Goal: Information Seeking & Learning: Learn about a topic

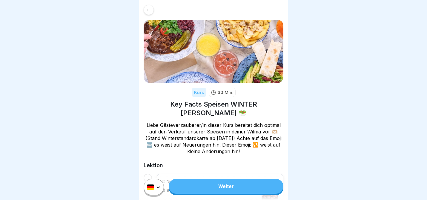
click at [217, 188] on link "Weiter" at bounding box center [226, 186] width 115 height 15
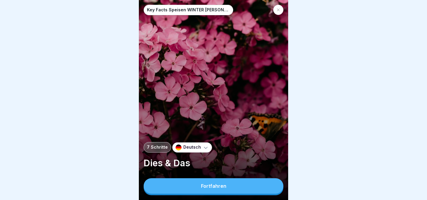
click at [220, 183] on button "Fortfahren" at bounding box center [214, 186] width 140 height 16
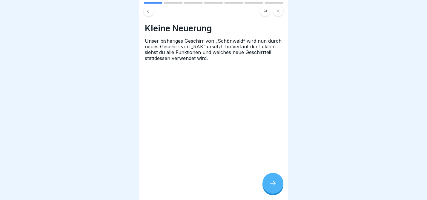
click at [268, 178] on div at bounding box center [272, 183] width 21 height 21
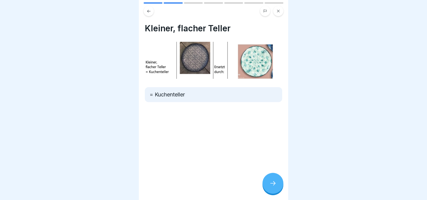
click at [268, 178] on div at bounding box center [272, 183] width 21 height 21
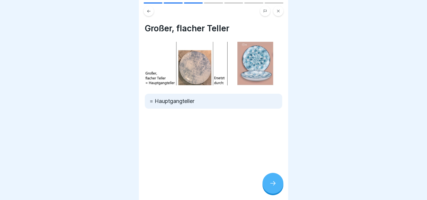
click at [268, 178] on div at bounding box center [272, 183] width 21 height 21
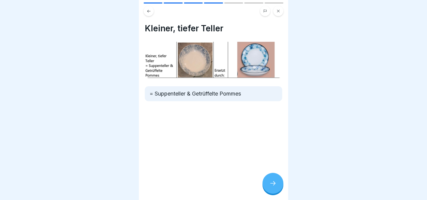
click at [255, 63] on img at bounding box center [213, 60] width 137 height 36
click at [279, 181] on div at bounding box center [272, 183] width 21 height 21
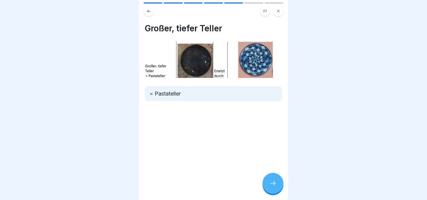
click at [280, 183] on div at bounding box center [272, 183] width 21 height 21
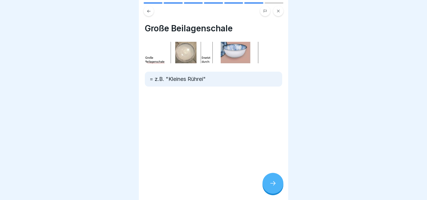
click at [280, 183] on div at bounding box center [272, 183] width 21 height 21
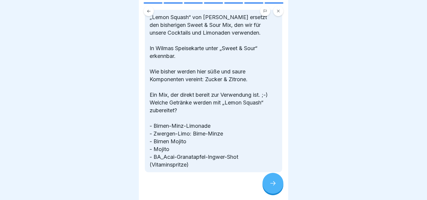
scroll to position [402, 0]
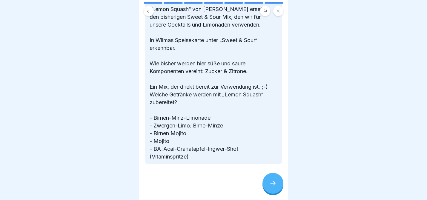
click at [271, 179] on div at bounding box center [272, 183] width 21 height 21
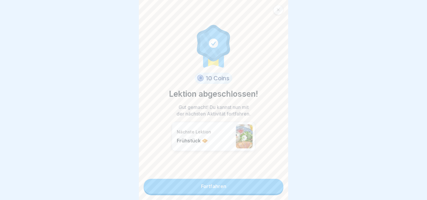
click at [257, 186] on link "Fortfahren" at bounding box center [214, 186] width 140 height 15
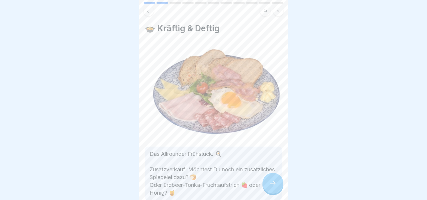
click at [267, 179] on div at bounding box center [272, 183] width 21 height 21
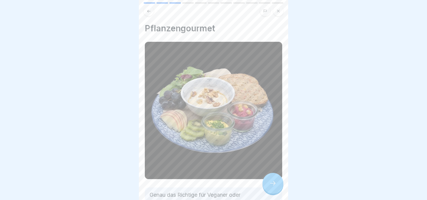
click at [270, 179] on div at bounding box center [272, 183] width 21 height 21
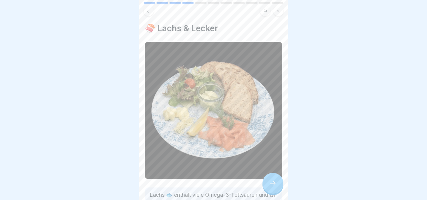
click at [270, 179] on div at bounding box center [272, 183] width 21 height 21
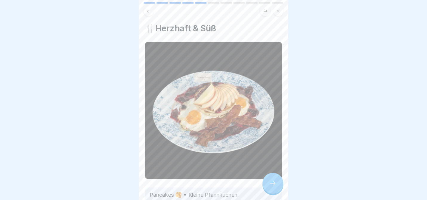
click at [270, 179] on div at bounding box center [272, 183] width 21 height 21
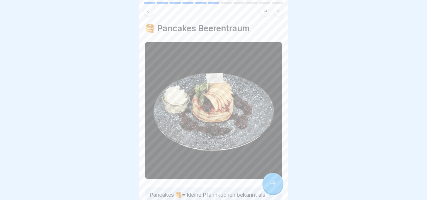
click at [270, 179] on div at bounding box center [272, 183] width 21 height 21
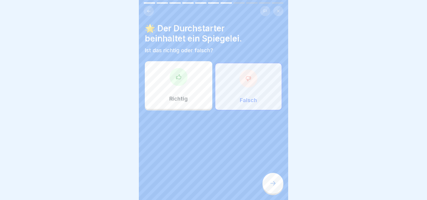
drag, startPoint x: 270, startPoint y: 179, endPoint x: 290, endPoint y: 113, distance: 68.9
click at [290, 113] on body "Key Facts Speisen WINTER [PERSON_NAME] 🥗 11 Schritte Deutsch Frühstück 🧇 Morgen…" at bounding box center [213, 100] width 427 height 200
click at [241, 95] on div "Falsch" at bounding box center [248, 87] width 67 height 48
click at [255, 63] on div "Falsch" at bounding box center [248, 87] width 67 height 48
click at [255, 95] on div "Falsch" at bounding box center [248, 87] width 67 height 48
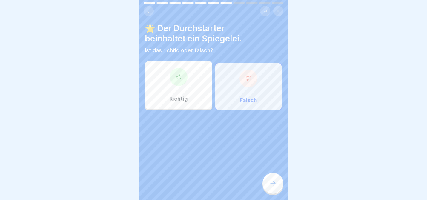
click at [268, 184] on div at bounding box center [272, 183] width 21 height 21
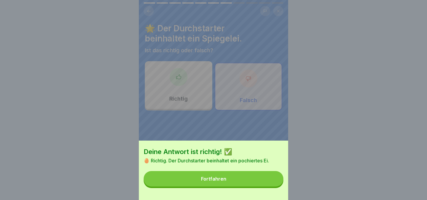
click at [260, 182] on button "Fortfahren" at bounding box center [214, 179] width 140 height 16
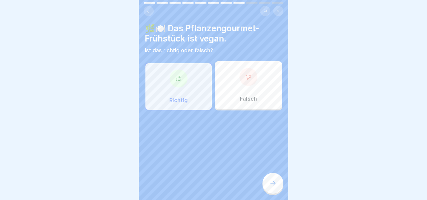
click at [197, 93] on div "Richtig" at bounding box center [178, 87] width 67 height 48
click at [271, 176] on div at bounding box center [272, 183] width 21 height 21
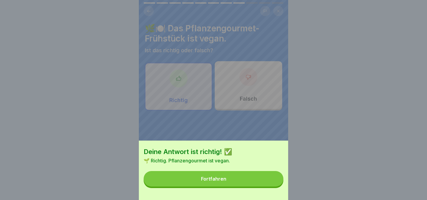
click at [277, 185] on button "Fortfahren" at bounding box center [214, 179] width 140 height 16
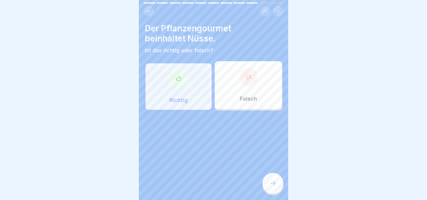
click at [210, 86] on div "Richtig" at bounding box center [178, 87] width 67 height 48
click at [273, 179] on div at bounding box center [272, 183] width 21 height 21
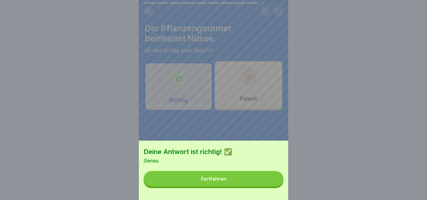
click at [273, 179] on button "Fortfahren" at bounding box center [214, 179] width 140 height 16
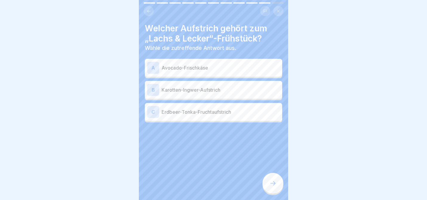
click at [205, 68] on p "Avocado-Frischkäse" at bounding box center [220, 67] width 118 height 7
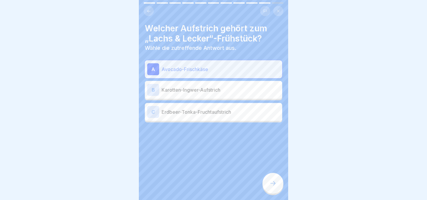
click at [275, 187] on div at bounding box center [272, 183] width 21 height 21
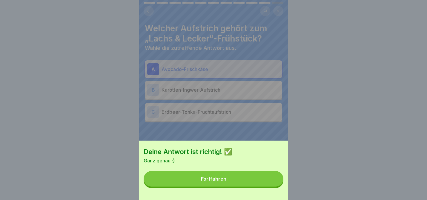
click at [269, 182] on button "Fortfahren" at bounding box center [214, 179] width 140 height 16
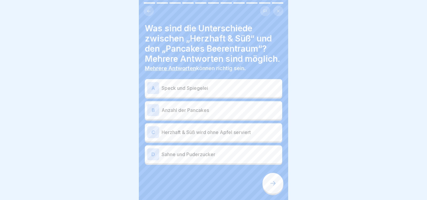
click at [207, 89] on p "Speck und Spiegelei" at bounding box center [220, 87] width 118 height 7
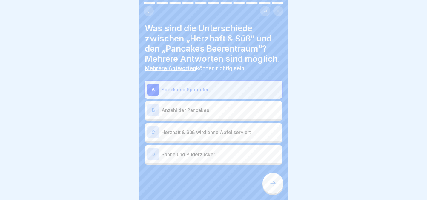
click at [201, 156] on p "Sahne und Puderzucker" at bounding box center [220, 154] width 118 height 7
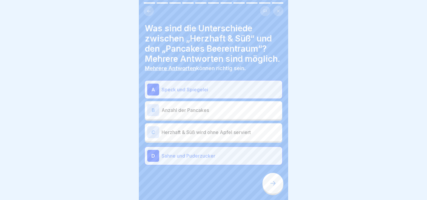
click at [258, 178] on div at bounding box center [213, 183] width 137 height 36
click at [275, 182] on icon at bounding box center [272, 183] width 7 height 7
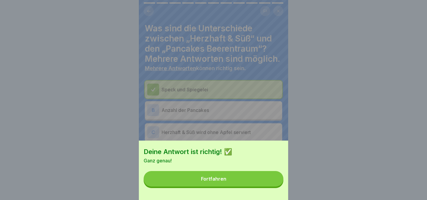
click at [275, 182] on button "Fortfahren" at bounding box center [214, 179] width 140 height 16
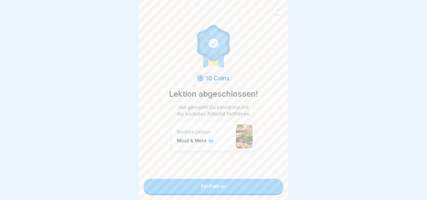
click at [266, 185] on link "Fortfahren" at bounding box center [214, 186] width 140 height 15
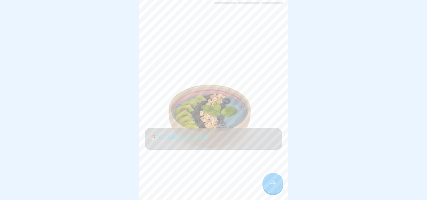
click at [272, 176] on div at bounding box center [272, 183] width 21 height 21
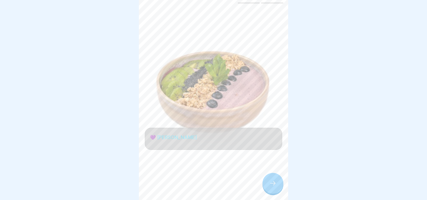
click at [273, 178] on div at bounding box center [272, 183] width 21 height 21
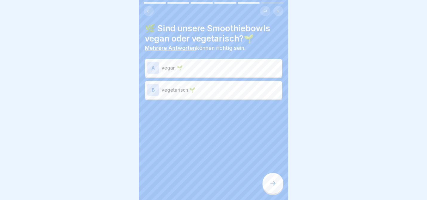
click at [200, 68] on p "vegan 🌱" at bounding box center [220, 67] width 118 height 7
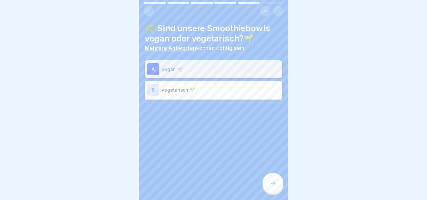
click at [278, 176] on div at bounding box center [272, 183] width 21 height 21
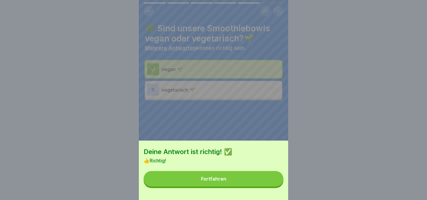
click at [278, 176] on button "Fortfahren" at bounding box center [214, 179] width 140 height 16
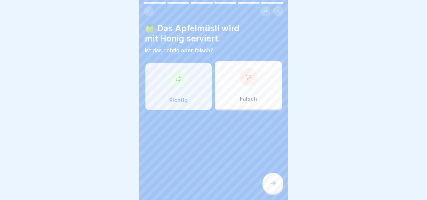
click at [187, 89] on div "Richtig" at bounding box center [178, 87] width 67 height 48
click at [275, 183] on icon at bounding box center [272, 183] width 5 height 4
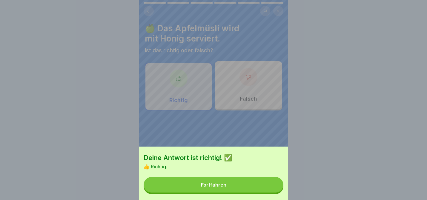
click at [274, 183] on button "Fortfahren" at bounding box center [214, 185] width 140 height 16
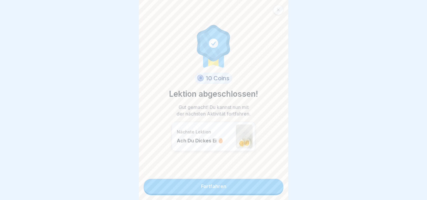
click at [274, 183] on link "Fortfahren" at bounding box center [214, 186] width 140 height 15
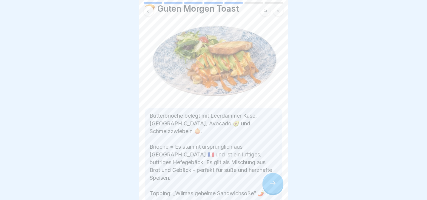
scroll to position [22, 0]
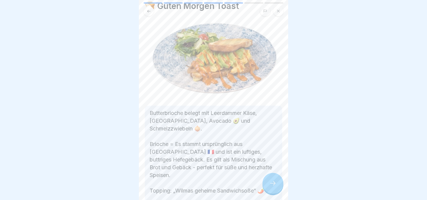
click at [275, 185] on icon at bounding box center [272, 183] width 7 height 7
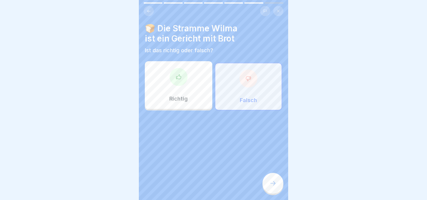
click at [255, 108] on div "Falsch" at bounding box center [248, 87] width 67 height 48
click at [274, 181] on icon at bounding box center [272, 183] width 7 height 7
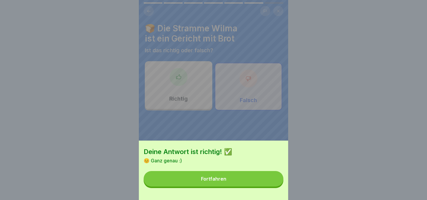
click at [273, 181] on button "Fortfahren" at bounding box center [214, 179] width 140 height 16
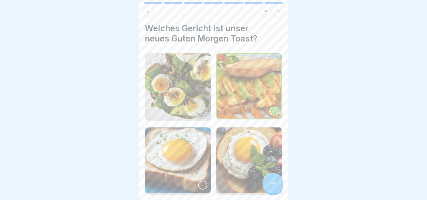
click at [273, 181] on icon at bounding box center [272, 183] width 7 height 7
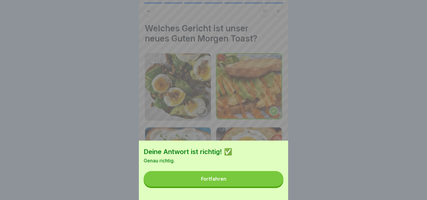
click at [264, 182] on button "Fortfahren" at bounding box center [214, 179] width 140 height 16
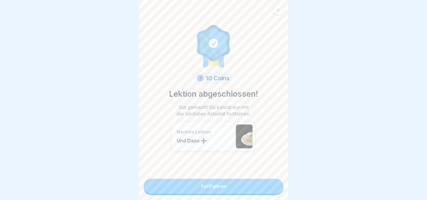
click at [266, 180] on link "Fortfahren" at bounding box center [214, 186] width 140 height 15
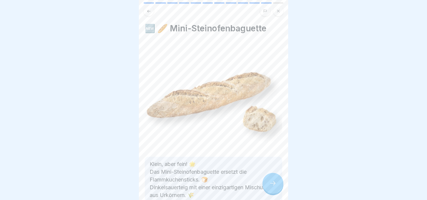
click at [278, 180] on div at bounding box center [272, 183] width 21 height 21
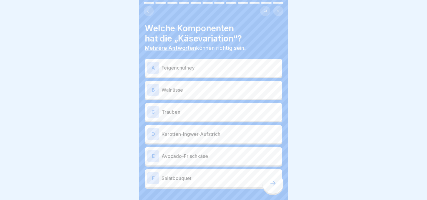
click at [193, 91] on p "Walnüsse" at bounding box center [220, 89] width 118 height 7
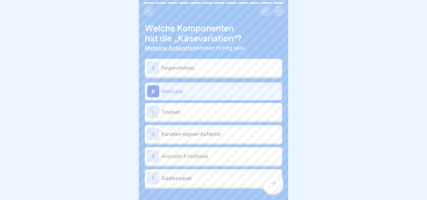
click at [193, 118] on div "C Trauben" at bounding box center [213, 112] width 137 height 18
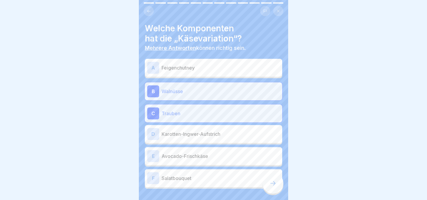
scroll to position [17, 0]
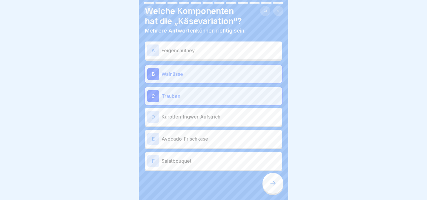
click at [194, 165] on div "F Salatbouquet" at bounding box center [213, 161] width 133 height 12
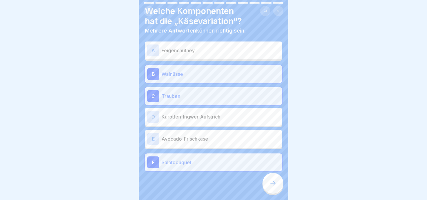
click at [274, 182] on icon at bounding box center [272, 183] width 7 height 7
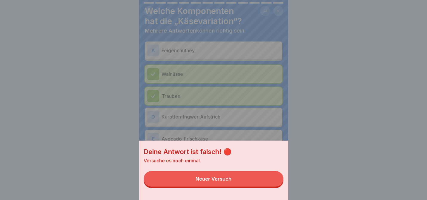
click at [265, 181] on button "Neuer Versuch" at bounding box center [214, 179] width 140 height 16
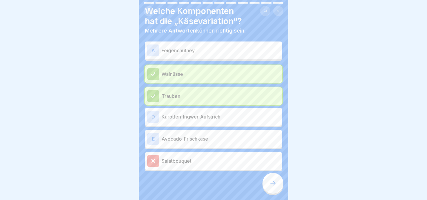
click at [226, 169] on div "Salatbouquet" at bounding box center [213, 161] width 137 height 18
click at [274, 180] on div at bounding box center [272, 183] width 21 height 21
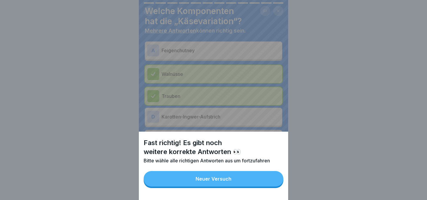
click at [268, 182] on button "Neuer Versuch" at bounding box center [214, 179] width 140 height 16
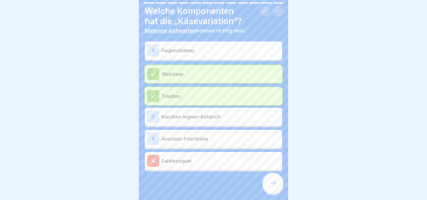
click at [210, 49] on p "Feigenchutney" at bounding box center [220, 50] width 118 height 7
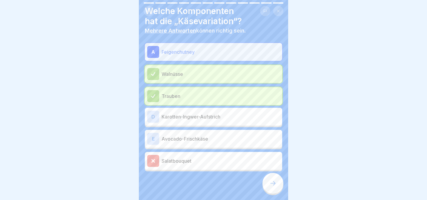
click at [268, 186] on div at bounding box center [272, 183] width 21 height 21
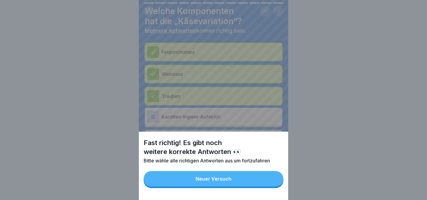
click at [268, 186] on button "Neuer Versuch" at bounding box center [214, 179] width 140 height 16
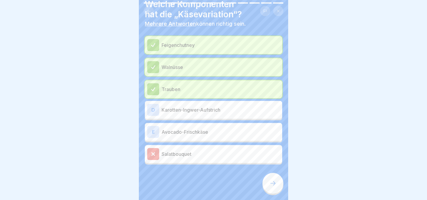
scroll to position [0, 0]
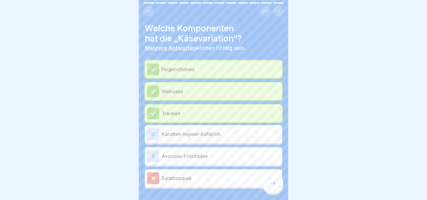
click at [223, 158] on p "Avocado-Frischkäse" at bounding box center [220, 156] width 118 height 7
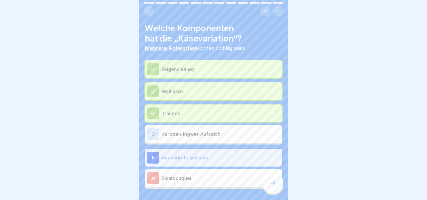
click at [274, 180] on div at bounding box center [272, 183] width 21 height 21
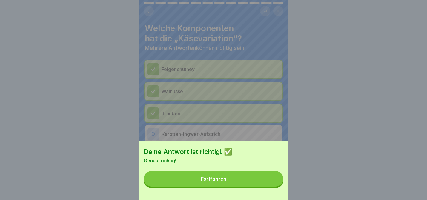
click at [273, 180] on button "Fortfahren" at bounding box center [214, 179] width 140 height 16
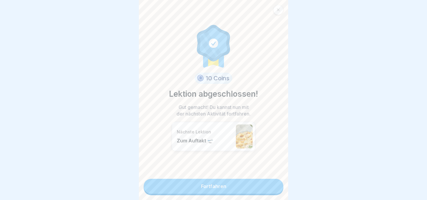
click at [257, 182] on link "Fortfahren" at bounding box center [214, 186] width 140 height 15
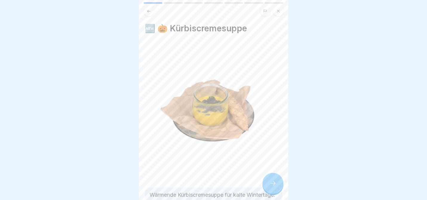
click at [276, 180] on div at bounding box center [272, 183] width 21 height 21
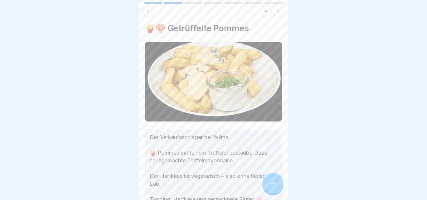
click at [276, 180] on div at bounding box center [272, 183] width 21 height 21
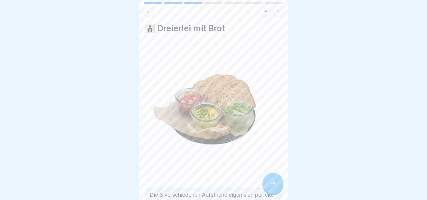
click at [276, 180] on div at bounding box center [272, 183] width 21 height 21
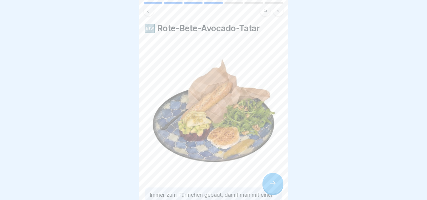
click at [276, 180] on div at bounding box center [272, 183] width 21 height 21
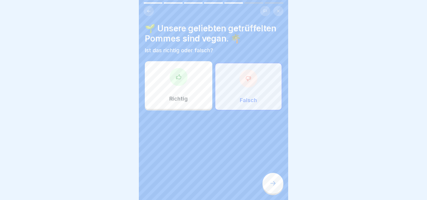
click at [193, 77] on div "Richtig" at bounding box center [178, 85] width 67 height 48
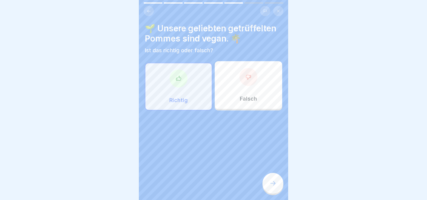
click at [242, 93] on div "Falsch" at bounding box center [248, 85] width 67 height 48
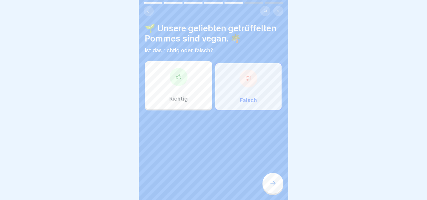
click at [280, 183] on div at bounding box center [272, 183] width 21 height 21
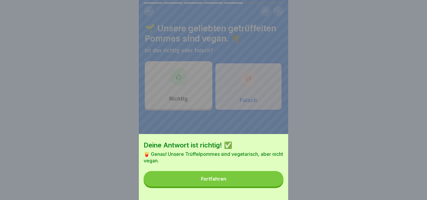
click at [278, 183] on button "Fortfahren" at bounding box center [214, 179] width 140 height 16
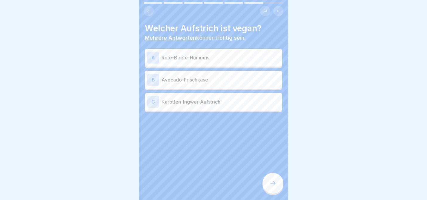
click at [200, 104] on p "Karotten-Ingwer-Aufstrich" at bounding box center [220, 101] width 118 height 7
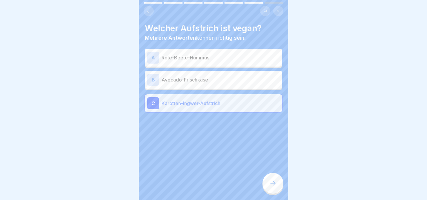
click at [206, 57] on p "Rote-Beete-Hummus" at bounding box center [220, 57] width 118 height 7
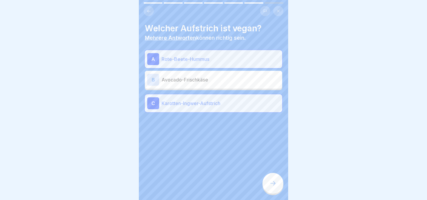
click at [283, 181] on div at bounding box center [272, 183] width 21 height 21
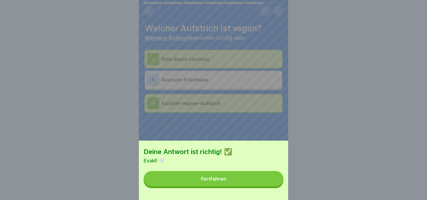
click at [278, 181] on button "Fortfahren" at bounding box center [214, 179] width 140 height 16
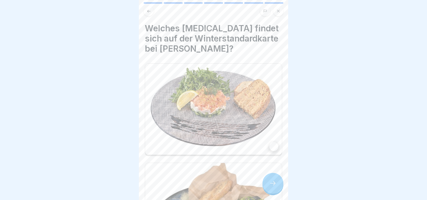
click at [276, 181] on icon at bounding box center [272, 183] width 7 height 7
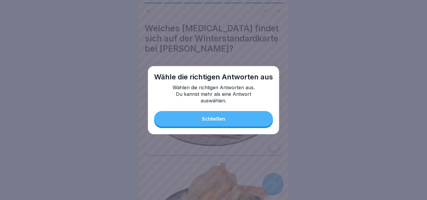
click at [236, 115] on button "Schließen" at bounding box center [213, 119] width 119 height 16
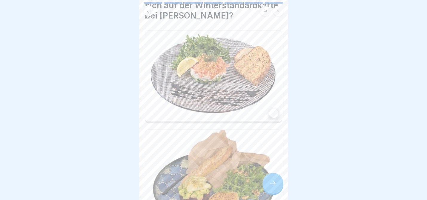
scroll to position [34, 0]
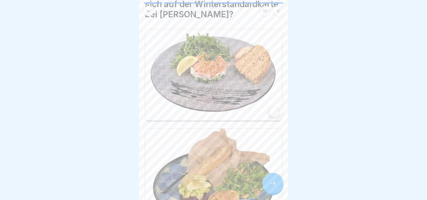
click at [246, 97] on img at bounding box center [213, 74] width 137 height 91
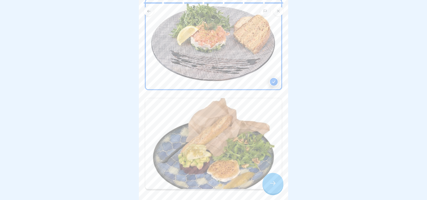
scroll to position [71, 0]
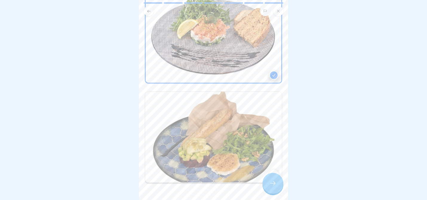
click at [254, 145] on img at bounding box center [213, 137] width 137 height 91
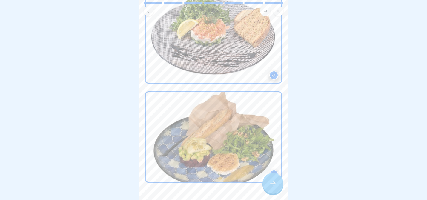
click at [246, 81] on img at bounding box center [214, 38] width 136 height 90
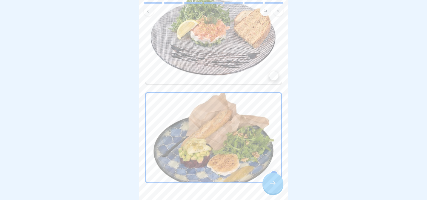
click at [247, 124] on img at bounding box center [214, 138] width 136 height 90
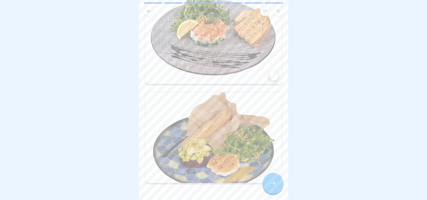
click at [247, 124] on img at bounding box center [213, 137] width 137 height 91
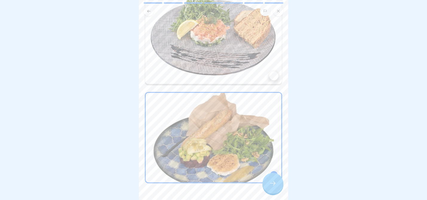
click at [276, 181] on icon at bounding box center [272, 183] width 7 height 7
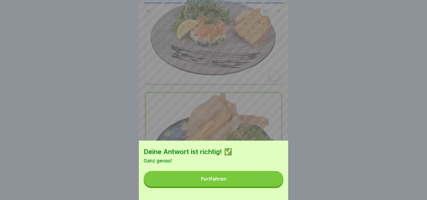
click at [276, 181] on button "Fortfahren" at bounding box center [214, 179] width 140 height 16
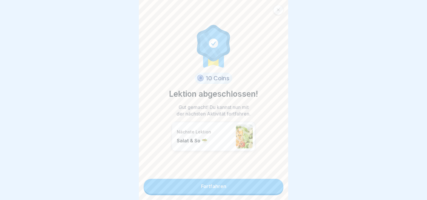
click at [273, 183] on link "Fortfahren" at bounding box center [214, 186] width 140 height 15
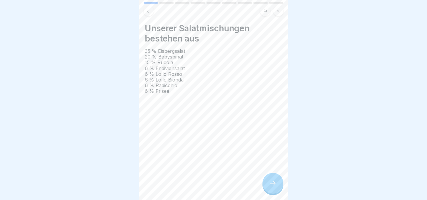
click at [273, 183] on icon at bounding box center [272, 183] width 7 height 7
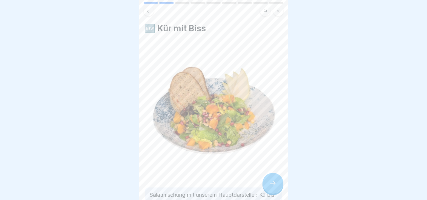
click at [275, 182] on icon at bounding box center [272, 183] width 7 height 7
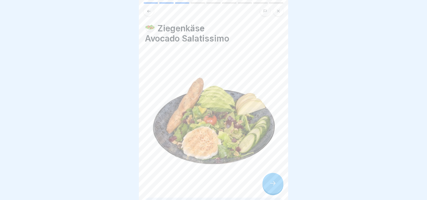
click at [276, 182] on div at bounding box center [272, 183] width 21 height 21
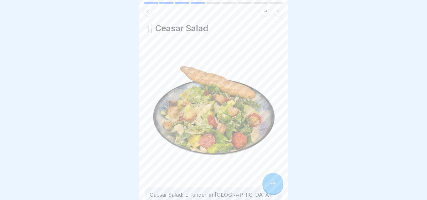
click at [277, 182] on div at bounding box center [272, 183] width 21 height 21
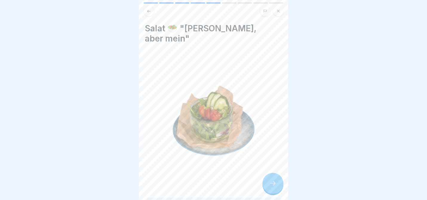
click at [277, 182] on div at bounding box center [272, 183] width 21 height 21
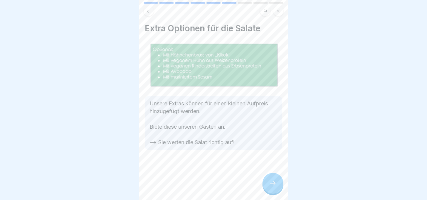
click at [277, 182] on div at bounding box center [272, 183] width 21 height 21
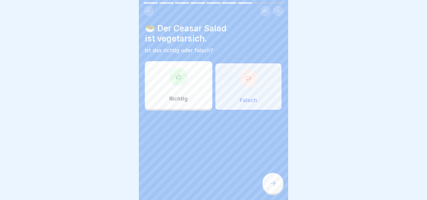
click at [244, 95] on div "Falsch" at bounding box center [248, 87] width 67 height 48
click at [278, 177] on div at bounding box center [272, 183] width 21 height 21
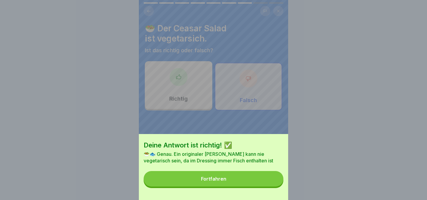
click at [278, 179] on button "Fortfahren" at bounding box center [214, 179] width 140 height 16
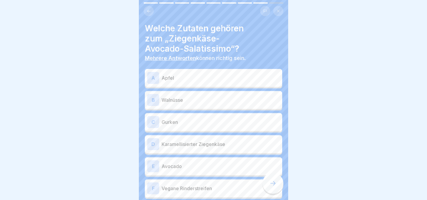
click at [220, 78] on p "Apfel" at bounding box center [220, 77] width 118 height 7
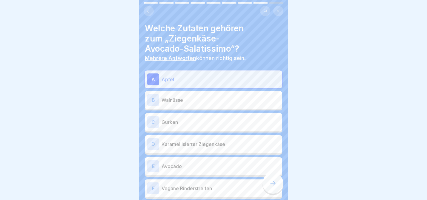
click at [212, 96] on div "B Walnüsse" at bounding box center [213, 100] width 133 height 12
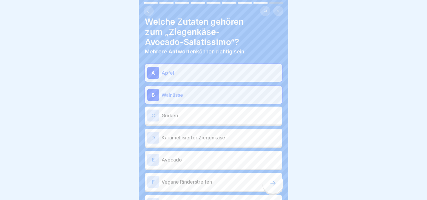
click at [208, 135] on p "Karamellisierter Ziegenkäse" at bounding box center [220, 137] width 118 height 7
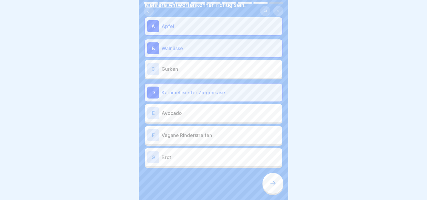
scroll to position [56, 0]
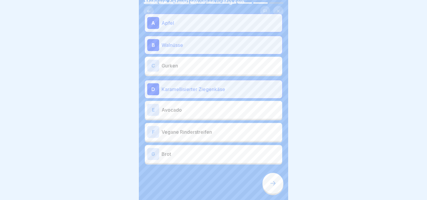
click at [198, 107] on p "Avocado" at bounding box center [220, 109] width 118 height 7
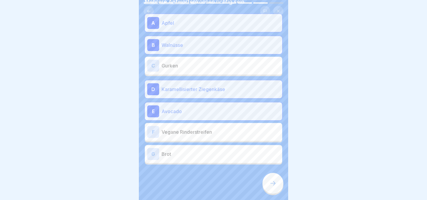
click at [200, 149] on div "G Brot" at bounding box center [213, 154] width 133 height 12
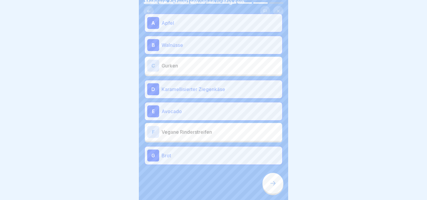
click at [274, 187] on div at bounding box center [272, 183] width 21 height 21
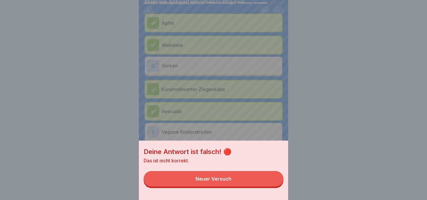
click at [272, 180] on button "Neuer Versuch" at bounding box center [214, 179] width 140 height 16
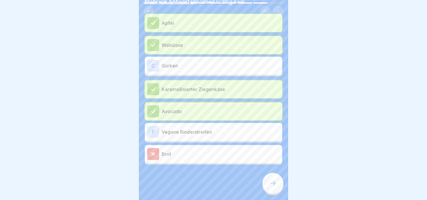
click at [232, 153] on p "Brot" at bounding box center [220, 153] width 118 height 7
click at [276, 184] on icon at bounding box center [272, 183] width 7 height 7
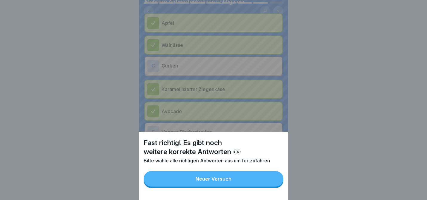
click at [274, 183] on button "Neuer Versuch" at bounding box center [214, 179] width 140 height 16
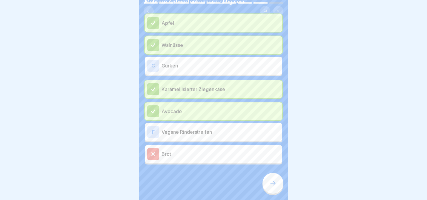
click at [200, 65] on p "Gurken" at bounding box center [220, 65] width 118 height 7
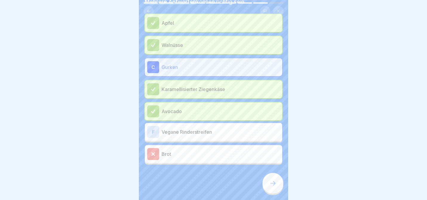
click at [267, 172] on div at bounding box center [213, 182] width 137 height 36
click at [270, 177] on div at bounding box center [272, 183] width 21 height 21
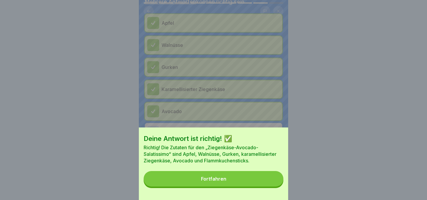
click at [270, 177] on button "Fortfahren" at bounding box center [214, 179] width 140 height 16
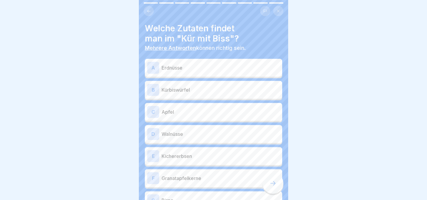
click at [178, 90] on p "Kürbiswürfel" at bounding box center [220, 89] width 118 height 7
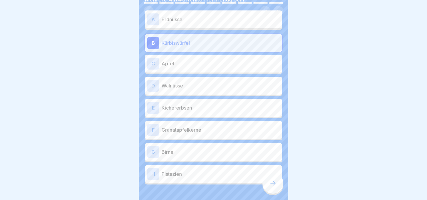
scroll to position [48, 0]
click at [183, 107] on p "Kichererbsen" at bounding box center [220, 107] width 118 height 7
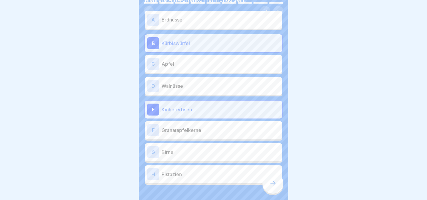
click at [183, 131] on p "Granatapfelkerne" at bounding box center [220, 130] width 118 height 7
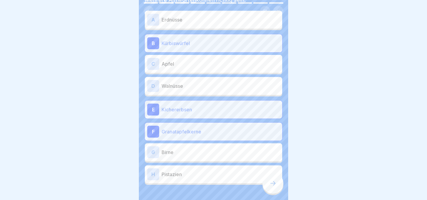
click at [184, 155] on p "Birne" at bounding box center [220, 152] width 118 height 7
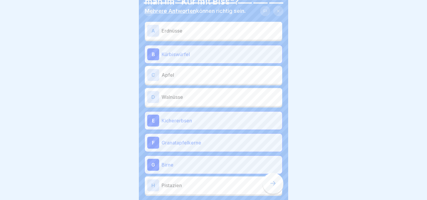
scroll to position [33, 0]
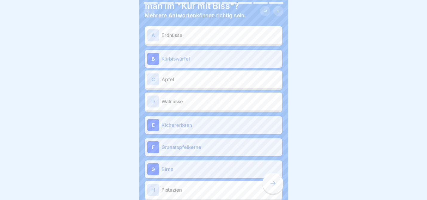
click at [188, 102] on p "Walnüsse" at bounding box center [220, 101] width 118 height 7
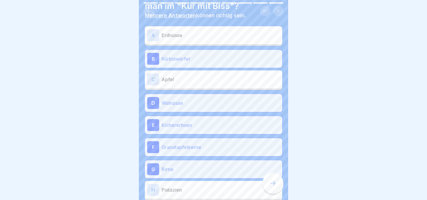
click at [190, 84] on div "C Apfel" at bounding box center [213, 79] width 133 height 12
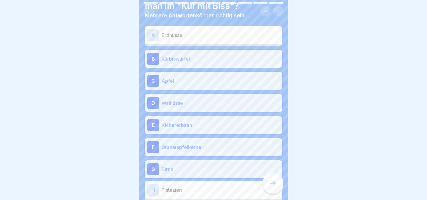
click at [274, 184] on icon at bounding box center [272, 183] width 7 height 7
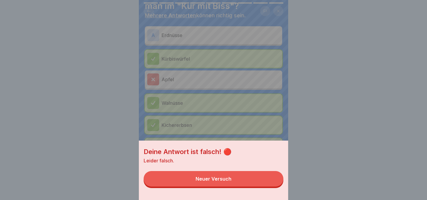
click at [273, 184] on button "Neuer Versuch" at bounding box center [214, 179] width 140 height 16
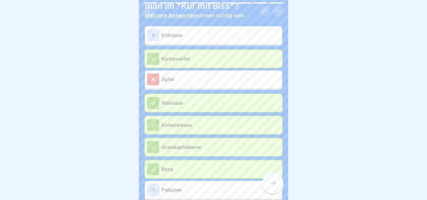
click at [240, 41] on div "A Erdnüsse" at bounding box center [213, 35] width 137 height 18
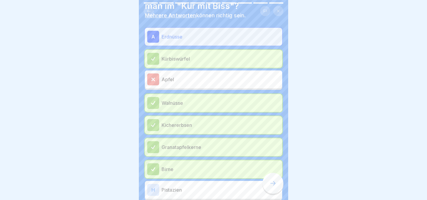
click at [278, 187] on div at bounding box center [272, 183] width 21 height 21
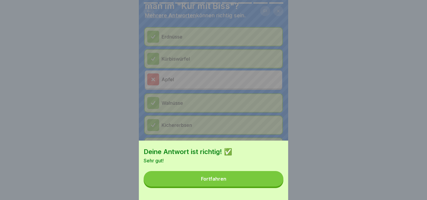
click at [273, 186] on button "Fortfahren" at bounding box center [214, 179] width 140 height 16
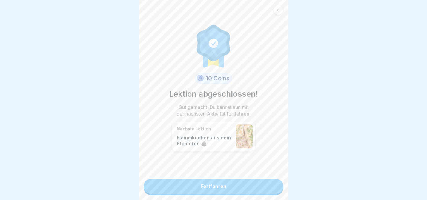
click at [267, 186] on link "Fortfahren" at bounding box center [214, 186] width 140 height 15
click at [252, 187] on link "Fortfahren" at bounding box center [214, 186] width 140 height 15
click at [221, 180] on link "Fortfahren" at bounding box center [214, 186] width 140 height 15
click at [214, 192] on link "Fortfahren" at bounding box center [214, 186] width 140 height 15
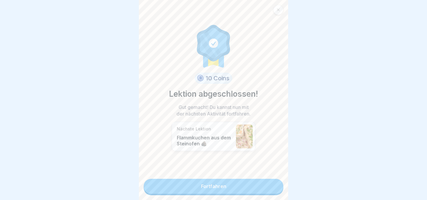
click at [218, 189] on link "Fortfahren" at bounding box center [214, 186] width 140 height 15
click at [230, 183] on link "Fortfahren" at bounding box center [214, 186] width 140 height 15
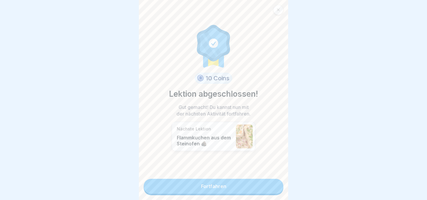
click at [285, 4] on div "10 Coins Lektion abgeschlossen! Gut gemacht! Du kannst nun mit der nächsten Akt…" at bounding box center [213, 100] width 149 height 200
click at [281, 6] on div at bounding box center [278, 10] width 10 height 10
click at [243, 191] on link "Fortfahren" at bounding box center [214, 186] width 140 height 15
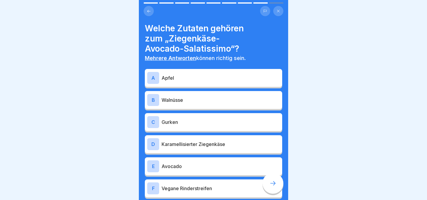
click at [187, 151] on div "D Karamellisierter Ziegenkäse" at bounding box center [213, 144] width 137 height 18
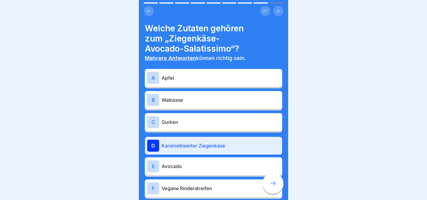
click at [183, 172] on div "E Avocado" at bounding box center [213, 166] width 133 height 12
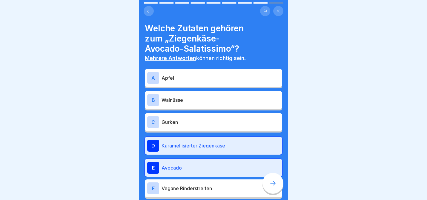
click at [183, 123] on p "Gurken" at bounding box center [220, 121] width 118 height 7
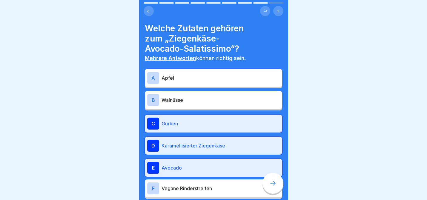
click at [184, 78] on p "Apfel" at bounding box center [220, 77] width 118 height 7
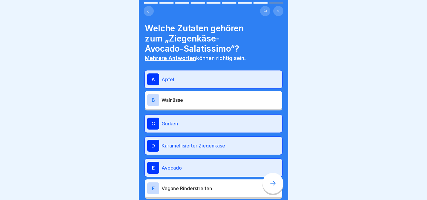
click at [184, 101] on p "Walnüsse" at bounding box center [220, 99] width 118 height 7
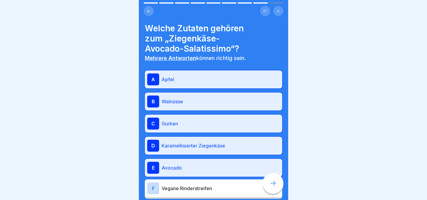
scroll to position [56, 0]
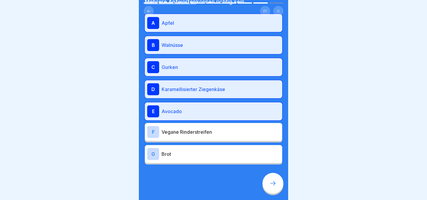
click at [272, 185] on icon at bounding box center [272, 183] width 7 height 7
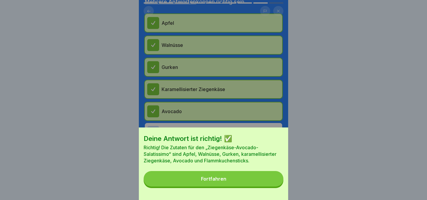
click at [272, 185] on button "Fortfahren" at bounding box center [214, 179] width 140 height 16
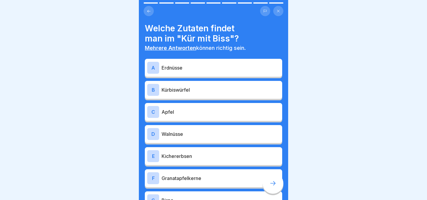
click at [180, 72] on div "A Erdnüsse" at bounding box center [213, 68] width 133 height 12
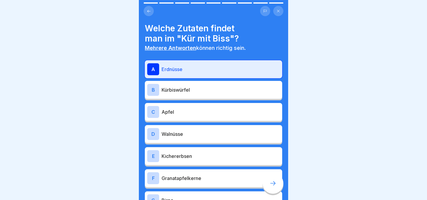
click at [178, 96] on div "B Kürbiswürfel" at bounding box center [213, 90] width 137 height 18
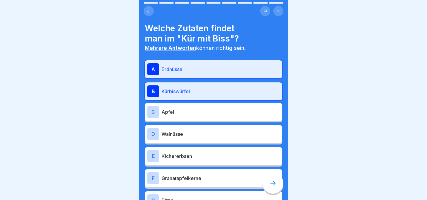
click at [180, 130] on div "D Walnüsse" at bounding box center [213, 134] width 133 height 12
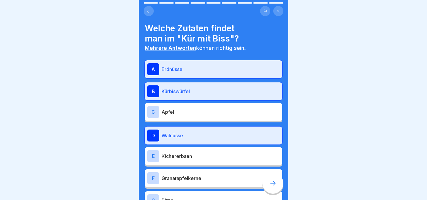
click at [180, 151] on div "E Kichererbsen" at bounding box center [213, 156] width 133 height 12
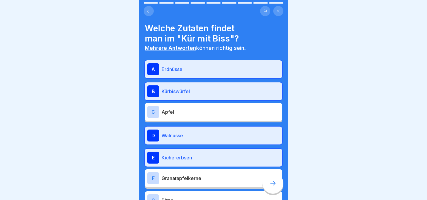
click at [180, 178] on p "Granatapfelkerne" at bounding box center [220, 178] width 118 height 7
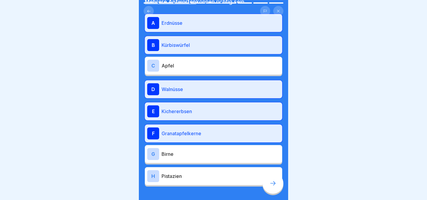
scroll to position [49, 0]
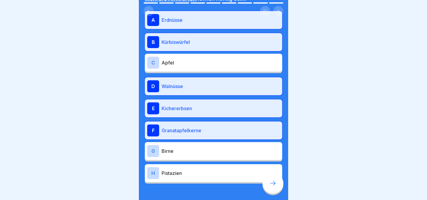
click at [186, 153] on p "Birne" at bounding box center [220, 150] width 118 height 7
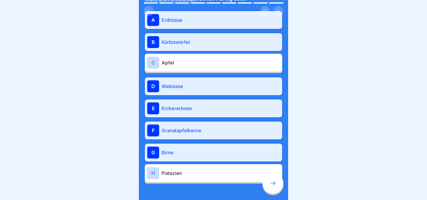
click at [269, 182] on icon at bounding box center [272, 183] width 7 height 7
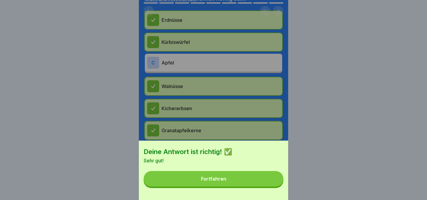
click at [269, 182] on button "Fortfahren" at bounding box center [214, 179] width 140 height 16
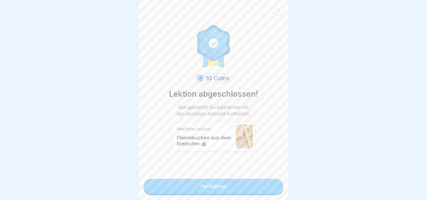
click at [244, 194] on div "10 Coins Lektion abgeschlossen! Gut gemacht! Du kannst nun mit der nächsten Akt…" at bounding box center [213, 100] width 149 height 200
click at [225, 181] on link "Fortfahren" at bounding box center [214, 186] width 140 height 15
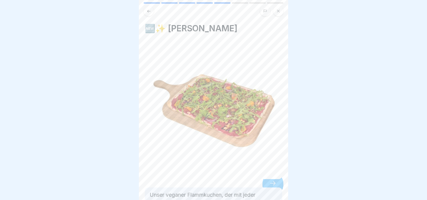
click at [225, 181] on div "Unser veganer Flammkuchen, der mit jeder Kartenumstellung saisonal verändert wi…" at bounding box center [213, 145] width 137 height 207
click at [264, 183] on div at bounding box center [272, 183] width 21 height 21
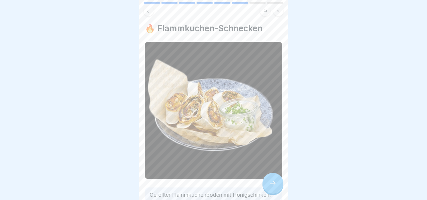
click at [273, 183] on icon at bounding box center [272, 183] width 7 height 7
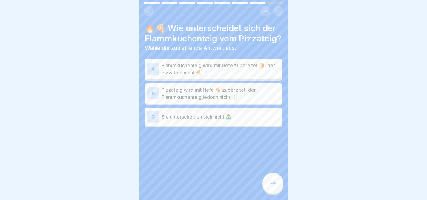
click at [234, 71] on p "Flammkuchenteig wird mit Hefe zubereitet 🍞, der Pizzateig nicht 🍕." at bounding box center [220, 69] width 118 height 14
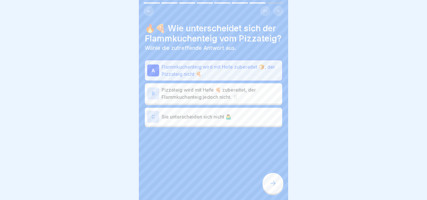
click at [234, 71] on p "Flammkuchenteig wird mit Hefe zubereitet 🍞, der Pizzateig nicht 🍕." at bounding box center [220, 70] width 118 height 14
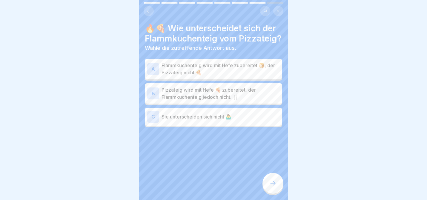
click at [233, 88] on p "Pizzateig wird mit Hefe 🍕 zubereitet, der Flammkuchenteig jedoch nicht. 🍴" at bounding box center [220, 93] width 118 height 14
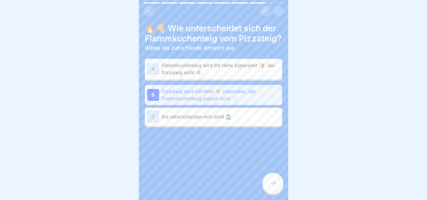
click at [278, 188] on div at bounding box center [272, 183] width 21 height 21
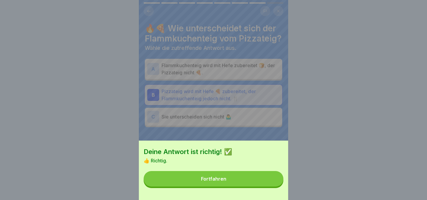
click at [277, 185] on button "Fortfahren" at bounding box center [214, 179] width 140 height 16
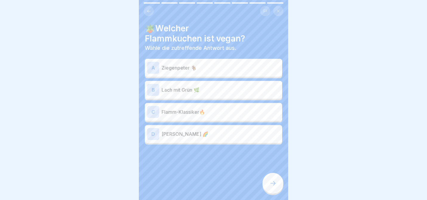
click at [191, 135] on p "Wilma Kunterbunt 🌈" at bounding box center [220, 133] width 118 height 7
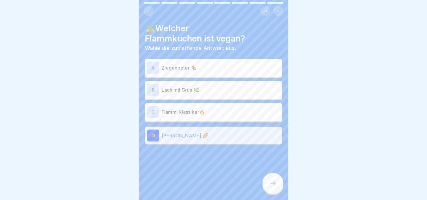
click at [270, 179] on div at bounding box center [272, 183] width 21 height 21
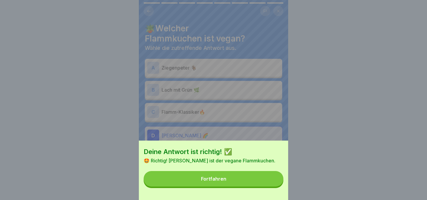
click at [274, 183] on button "Fortfahren" at bounding box center [214, 179] width 140 height 16
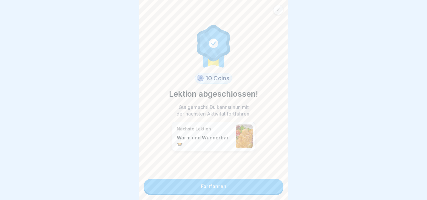
click at [264, 189] on link "Fortfahren" at bounding box center [214, 186] width 140 height 15
click at [245, 185] on link "Fortfahren" at bounding box center [214, 186] width 140 height 15
click at [216, 180] on link "Fortfahren" at bounding box center [214, 186] width 140 height 15
click at [219, 186] on link "Fortfahren" at bounding box center [214, 186] width 140 height 15
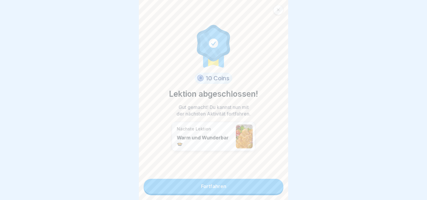
click at [219, 186] on link "Fortfahren" at bounding box center [214, 186] width 140 height 15
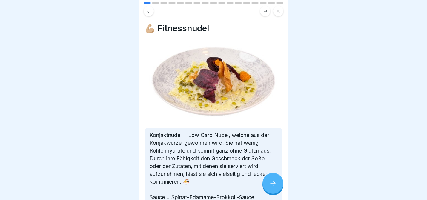
click at [270, 188] on div at bounding box center [272, 183] width 21 height 21
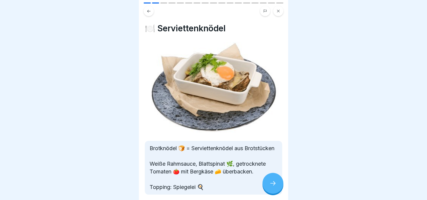
click at [270, 188] on div at bounding box center [272, 183] width 21 height 21
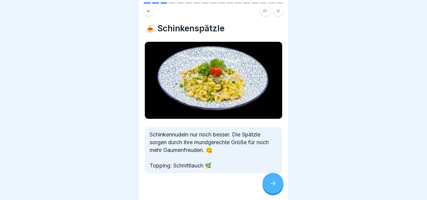
click at [270, 188] on div at bounding box center [272, 183] width 21 height 21
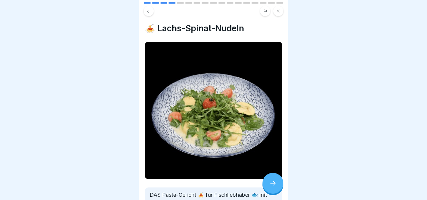
click at [274, 184] on icon at bounding box center [272, 183] width 5 height 4
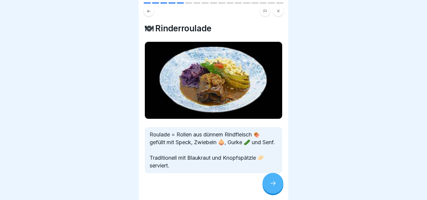
click at [274, 184] on icon at bounding box center [272, 183] width 5 height 4
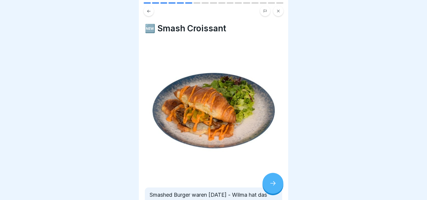
click at [274, 184] on icon at bounding box center [272, 183] width 5 height 4
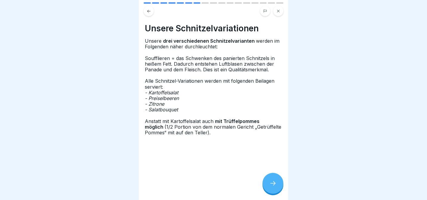
click at [274, 184] on icon at bounding box center [272, 183] width 5 height 4
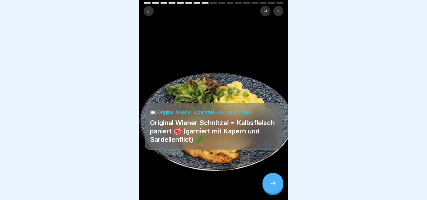
click at [274, 184] on icon at bounding box center [272, 183] width 5 height 4
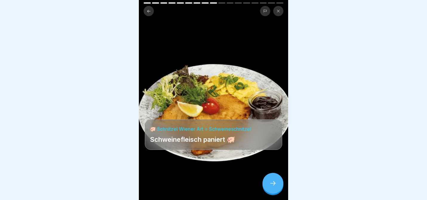
click at [274, 184] on icon at bounding box center [272, 183] width 5 height 4
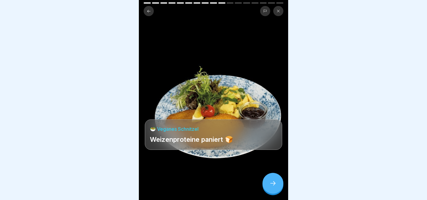
click at [274, 184] on icon at bounding box center [272, 183] width 5 height 4
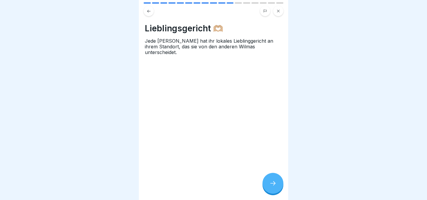
click at [276, 183] on div at bounding box center [272, 183] width 21 height 21
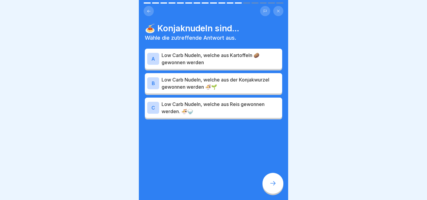
click at [224, 83] on p "Low Carb Nudeln, welche aus der Konjakwurzel gewonnen werden 🍜🌱" at bounding box center [220, 83] width 118 height 14
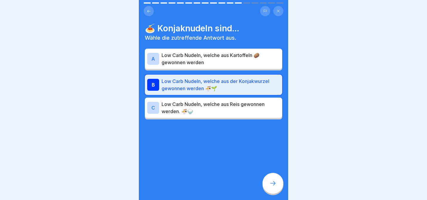
click at [278, 185] on div at bounding box center [272, 183] width 21 height 21
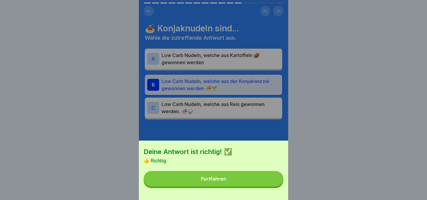
click at [268, 178] on button "Fortfahren" at bounding box center [214, 179] width 140 height 16
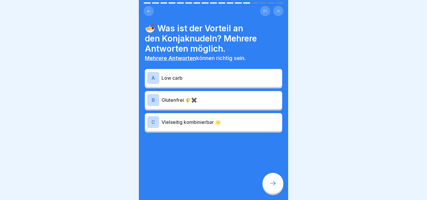
click at [187, 103] on p "Glutenfrei 🌾✖️" at bounding box center [220, 99] width 118 height 7
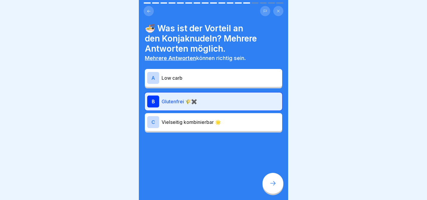
click at [188, 76] on p "Low carb" at bounding box center [220, 77] width 118 height 7
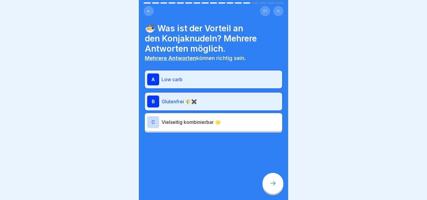
click at [188, 124] on p "Vielseitig kombinierbar 🌟" at bounding box center [220, 121] width 118 height 7
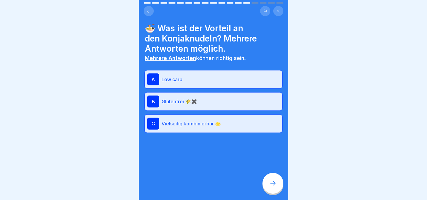
click at [276, 184] on icon at bounding box center [272, 183] width 7 height 7
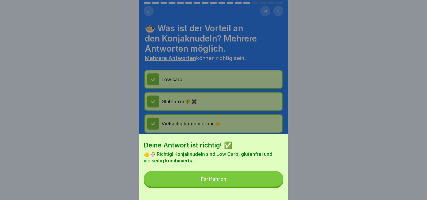
click at [276, 185] on button "Fortfahren" at bounding box center [214, 179] width 140 height 16
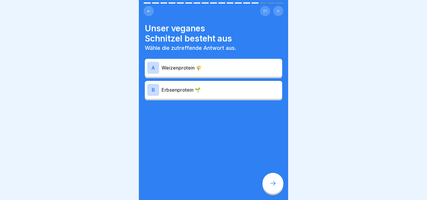
click at [184, 73] on div "A Weizenprotein 🌾" at bounding box center [213, 68] width 133 height 12
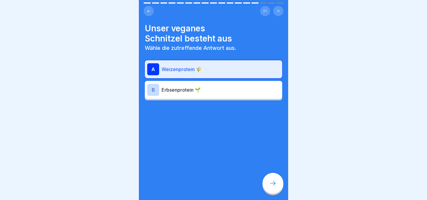
click at [284, 187] on div "Unser veganes Schnitzel besteht aus Wähle die zutreffende Antwort aus. A Weizen…" at bounding box center [213, 100] width 149 height 200
click at [278, 184] on div at bounding box center [272, 183] width 21 height 21
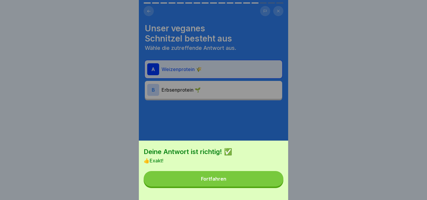
click at [278, 184] on button "Fortfahren" at bounding box center [214, 179] width 140 height 16
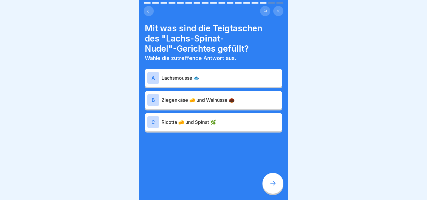
click at [198, 77] on p "Lachsmousse 🐟" at bounding box center [220, 77] width 118 height 7
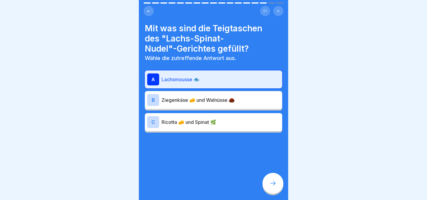
click at [277, 181] on div at bounding box center [272, 183] width 21 height 21
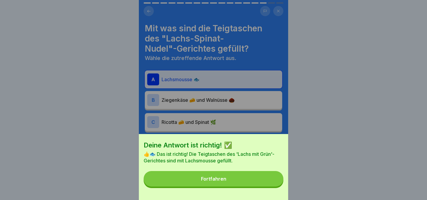
click at [277, 181] on button "Fortfahren" at bounding box center [214, 179] width 140 height 16
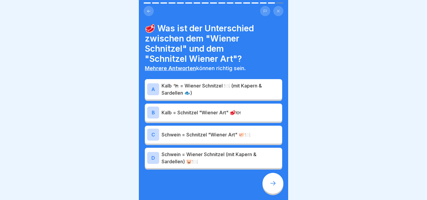
click at [201, 135] on p "Schwein = Schnitzel "Wiener Art" 🐖🍽️" at bounding box center [220, 134] width 118 height 7
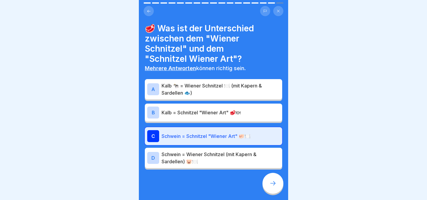
click at [220, 92] on p "Kalb 🐄 = Wiener Schnitzel 🍽️ (mit Kapern & Sardellen 🐟)" at bounding box center [220, 89] width 118 height 14
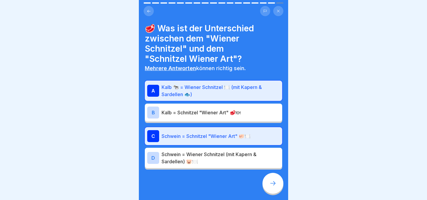
click at [275, 184] on icon at bounding box center [272, 183] width 5 height 4
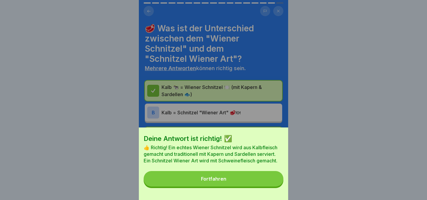
click at [275, 184] on button "Fortfahren" at bounding box center [214, 179] width 140 height 16
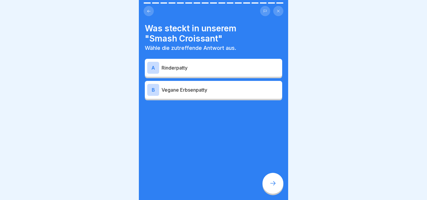
click at [211, 86] on p "Vegane Erbsenpatty" at bounding box center [220, 89] width 118 height 7
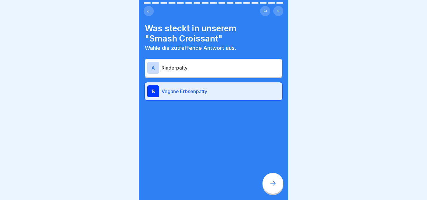
click at [279, 186] on div at bounding box center [272, 183] width 21 height 21
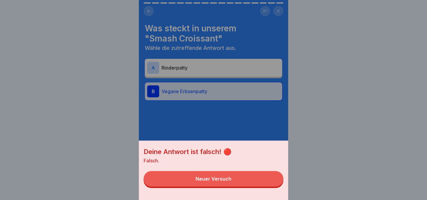
click at [271, 190] on div "Deine Antwort ist falsch! 🔴 Falsch. Neuer Versuch" at bounding box center [213, 170] width 149 height 59
click at [261, 179] on button "Neuer Versuch" at bounding box center [214, 179] width 140 height 16
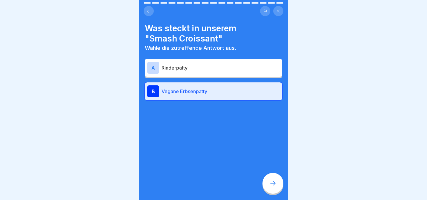
click at [217, 70] on p "Rinderpatty" at bounding box center [220, 67] width 118 height 7
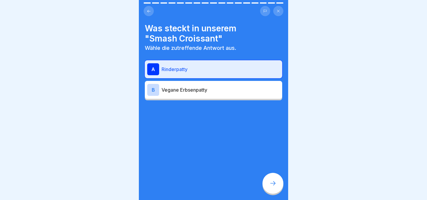
click at [275, 178] on div at bounding box center [272, 183] width 21 height 21
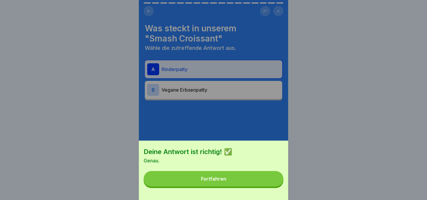
click at [275, 179] on button "Fortfahren" at bounding box center [214, 179] width 140 height 16
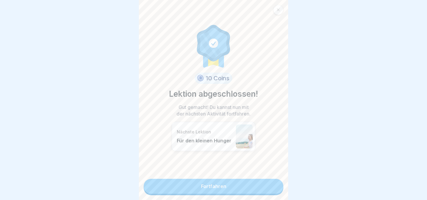
click at [268, 178] on div "10 Coins Lektion abgeschlossen! Gut gemacht! Du kannst nun mit der nächsten Akt…" at bounding box center [213, 100] width 149 height 200
click at [223, 180] on link "Fortfahren" at bounding box center [214, 186] width 140 height 15
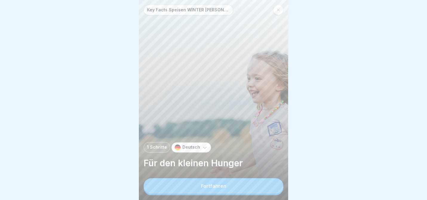
click at [226, 190] on button "Fortfahren" at bounding box center [214, 186] width 140 height 16
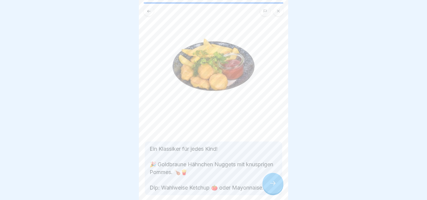
scroll to position [47, 0]
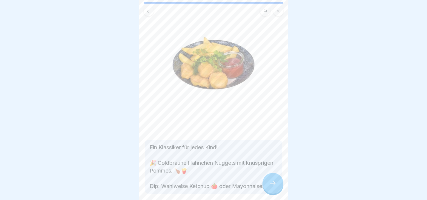
click at [273, 178] on div at bounding box center [272, 183] width 21 height 21
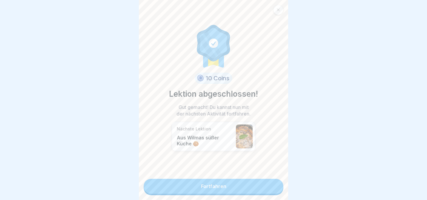
click at [261, 186] on link "Fortfahren" at bounding box center [214, 186] width 140 height 15
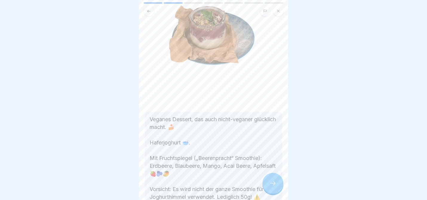
scroll to position [87, 0]
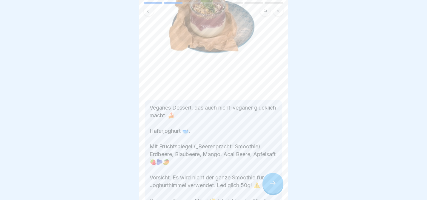
click at [281, 182] on div at bounding box center [272, 183] width 21 height 21
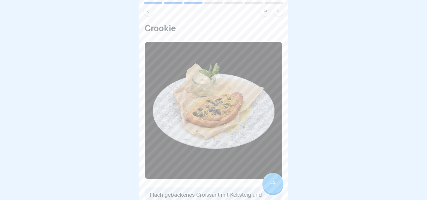
click at [274, 182] on icon at bounding box center [272, 183] width 7 height 7
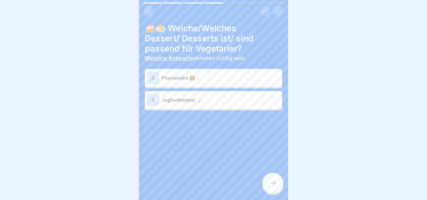
click at [200, 82] on div "A Pfannekeks 🍪" at bounding box center [213, 78] width 133 height 12
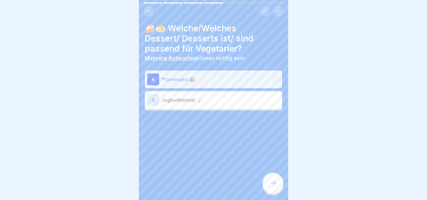
click at [273, 179] on div at bounding box center [272, 183] width 21 height 21
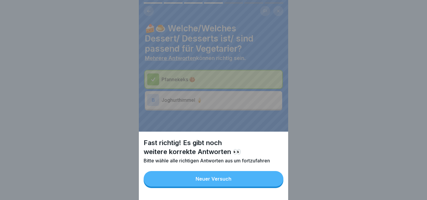
click at [251, 176] on button "Neuer Versuch" at bounding box center [214, 179] width 140 height 16
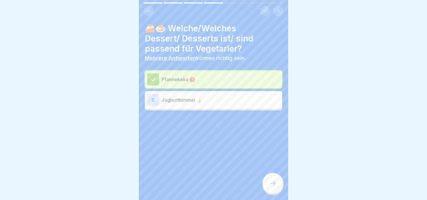
click at [218, 106] on div "B Joghurthimmel 🍦" at bounding box center [213, 100] width 137 height 18
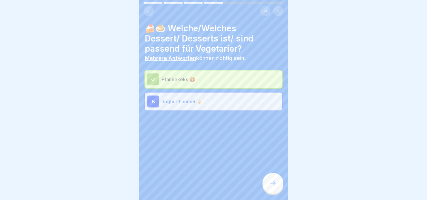
click at [278, 182] on div at bounding box center [272, 183] width 21 height 21
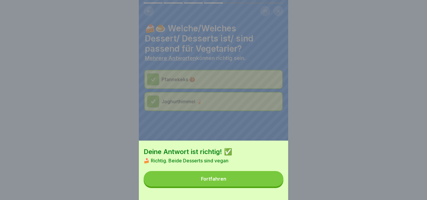
click at [278, 181] on button "Fortfahren" at bounding box center [214, 179] width 140 height 16
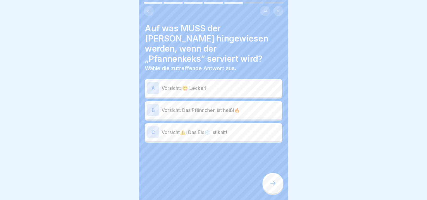
click at [221, 107] on p "Vorsicht: Das Pfännchen ist heiß!🔥" at bounding box center [220, 110] width 118 height 7
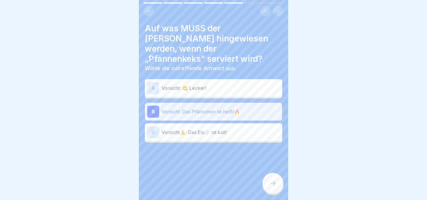
click at [279, 179] on div at bounding box center [272, 183] width 21 height 21
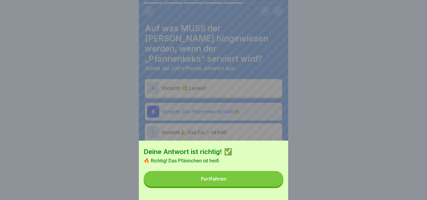
click at [269, 178] on button "Fortfahren" at bounding box center [214, 179] width 140 height 16
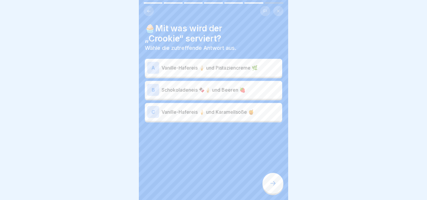
click at [213, 69] on p "Vanille-Hafereis 🍦 und Pistaziencreme 🌿" at bounding box center [220, 67] width 118 height 7
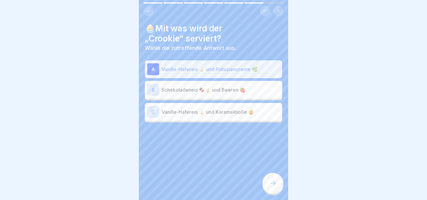
click at [281, 189] on div at bounding box center [272, 183] width 21 height 21
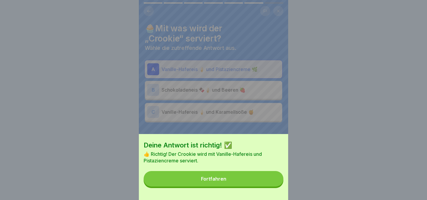
click at [279, 187] on div "Deine Antwort ist richtig! ✅ 👍 Richtig! Der Crookie wird mit Vanille-Hafereis u…" at bounding box center [213, 167] width 149 height 66
click at [277, 184] on button "Fortfahren" at bounding box center [214, 179] width 140 height 16
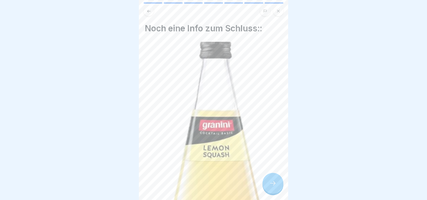
click at [277, 178] on div at bounding box center [272, 183] width 21 height 21
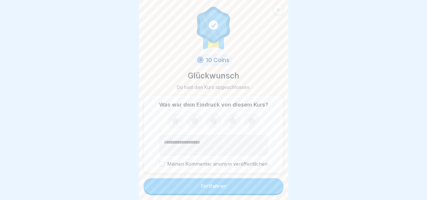
click at [261, 182] on button "Fortfahren" at bounding box center [214, 186] width 140 height 16
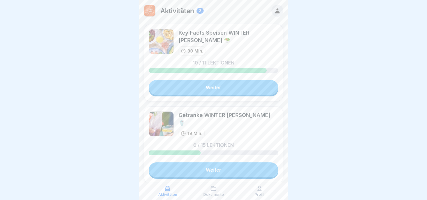
click at [225, 92] on link "Weiter" at bounding box center [214, 87] width 130 height 15
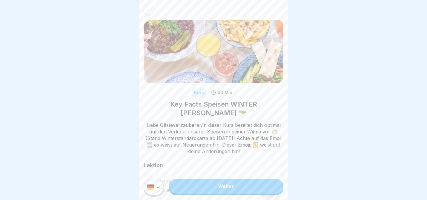
click at [243, 185] on link "Weiter" at bounding box center [226, 186] width 115 height 15
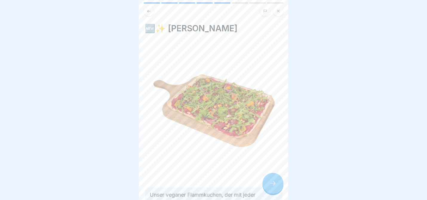
click at [280, 177] on div at bounding box center [272, 183] width 21 height 21
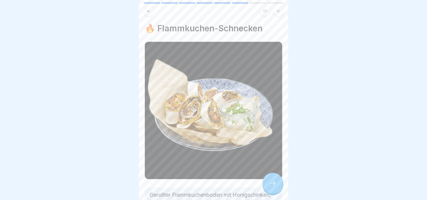
click at [278, 178] on div at bounding box center [272, 183] width 21 height 21
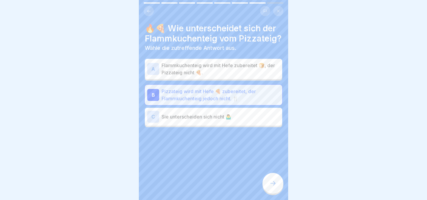
click at [278, 178] on div at bounding box center [272, 183] width 21 height 21
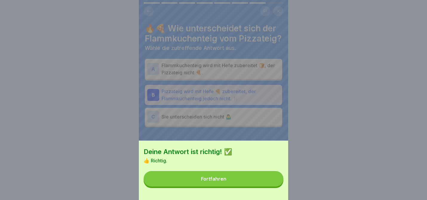
click at [255, 178] on button "Fortfahren" at bounding box center [214, 179] width 140 height 16
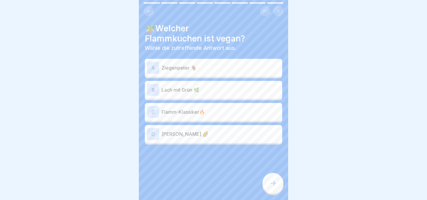
click at [186, 139] on div "D Wilma Kunterbunt 🌈" at bounding box center [213, 134] width 133 height 12
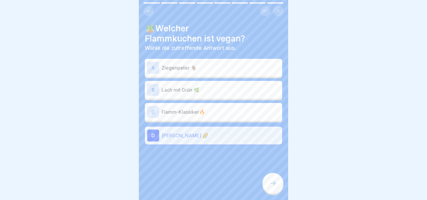
click at [286, 189] on div "🪴Welcher Flammkuchen ist vegan? Wähle die zutreffende Antwort aus. A Ziegenpete…" at bounding box center [213, 100] width 149 height 200
click at [275, 185] on icon at bounding box center [272, 183] width 7 height 7
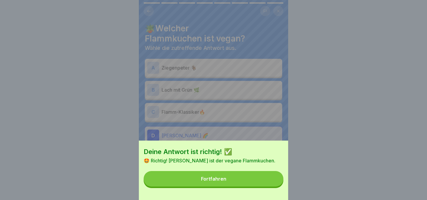
click at [275, 185] on button "Fortfahren" at bounding box center [214, 179] width 140 height 16
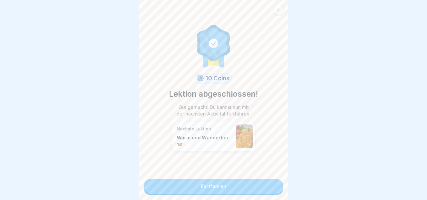
click at [271, 185] on link "Fortfahren" at bounding box center [214, 186] width 140 height 15
click at [263, 187] on link "Fortfahren" at bounding box center [214, 186] width 140 height 15
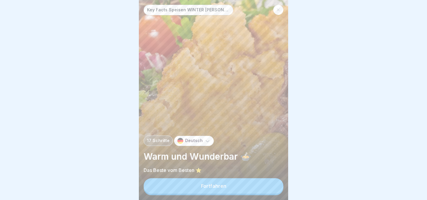
click at [226, 190] on button "Fortfahren" at bounding box center [214, 186] width 140 height 16
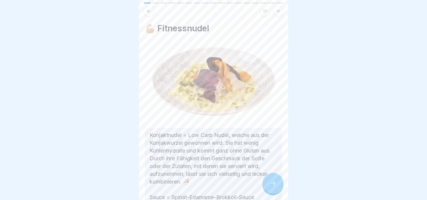
click at [282, 188] on div "💪🏼 Fitnessnudel Konjaktnudel = Low Carb Nudel, welche aus der Konjakwurzel gewo…" at bounding box center [213, 100] width 149 height 200
click at [276, 187] on div at bounding box center [272, 183] width 21 height 21
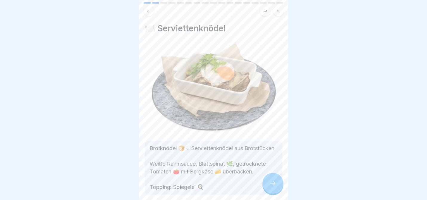
click at [276, 187] on div at bounding box center [272, 183] width 21 height 21
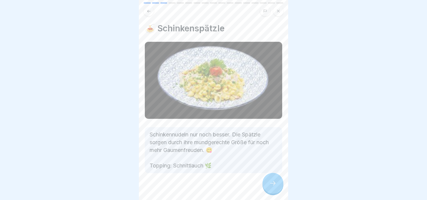
click at [276, 187] on div at bounding box center [272, 183] width 21 height 21
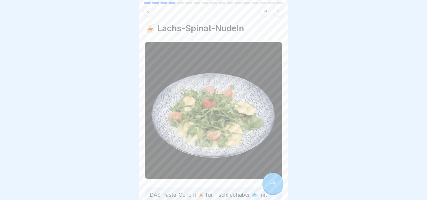
click at [276, 187] on div at bounding box center [272, 183] width 21 height 21
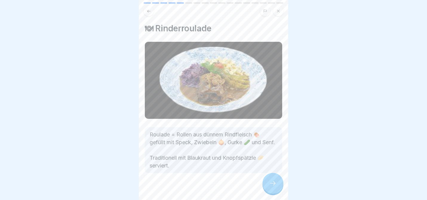
click at [276, 187] on div at bounding box center [272, 183] width 21 height 21
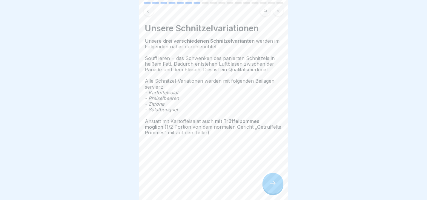
click at [276, 187] on icon at bounding box center [272, 183] width 7 height 7
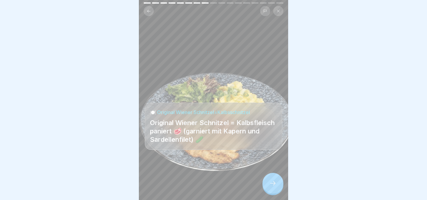
click at [276, 187] on icon at bounding box center [272, 183] width 7 height 7
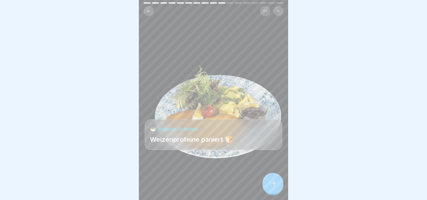
click at [276, 187] on div at bounding box center [272, 183] width 21 height 21
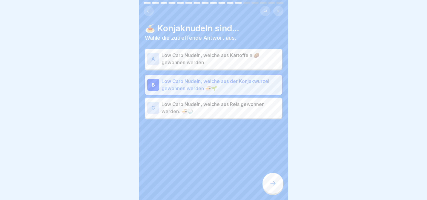
click at [276, 187] on icon at bounding box center [272, 183] width 7 height 7
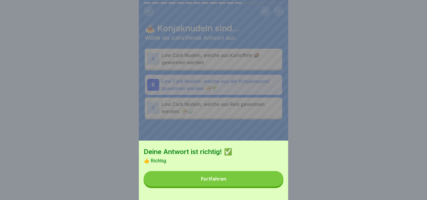
click at [268, 184] on button "Fortfahren" at bounding box center [214, 179] width 140 height 16
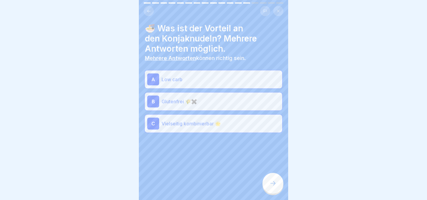
click at [203, 79] on p "Low carb" at bounding box center [220, 79] width 118 height 7
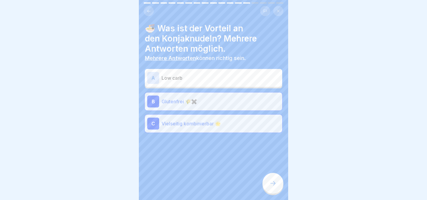
click at [203, 99] on p "Glutenfrei 🌾✖️" at bounding box center [220, 101] width 118 height 7
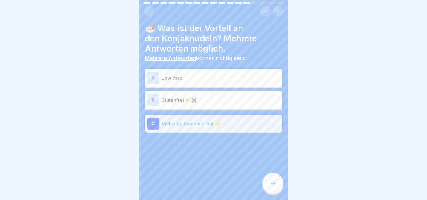
click at [203, 119] on div "C Vielseitig kombinierbar 🌟" at bounding box center [213, 124] width 133 height 12
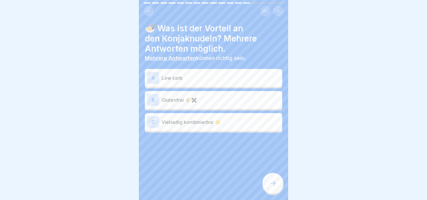
click at [278, 183] on div at bounding box center [272, 183] width 21 height 21
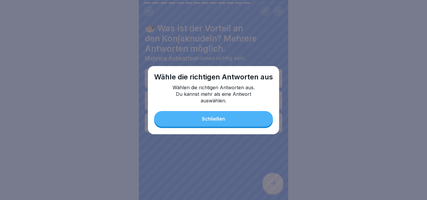
click at [241, 124] on button "Schließen" at bounding box center [213, 119] width 119 height 16
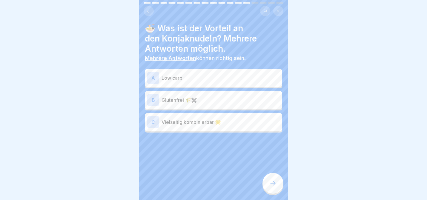
click at [238, 78] on p "Low carb" at bounding box center [220, 77] width 118 height 7
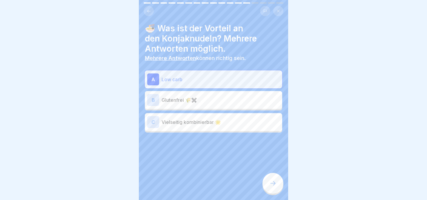
click at [237, 96] on p "Glutenfrei 🌾✖️" at bounding box center [220, 99] width 118 height 7
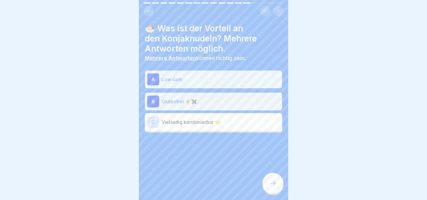
click at [237, 115] on div "C Vielseitig kombinierbar 🌟" at bounding box center [213, 122] width 137 height 18
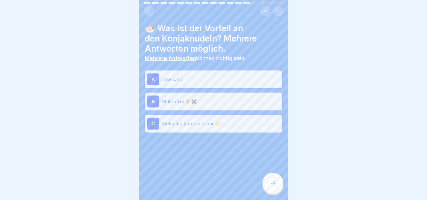
click at [274, 183] on icon at bounding box center [272, 183] width 5 height 4
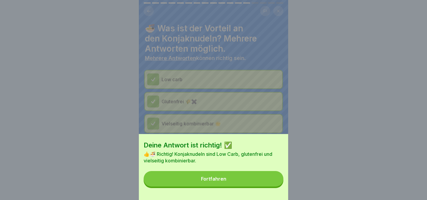
click at [274, 183] on button "Fortfahren" at bounding box center [214, 179] width 140 height 16
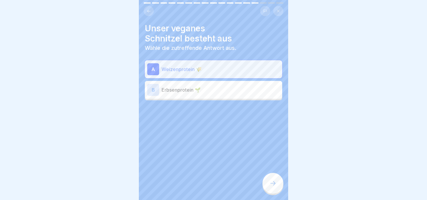
click at [271, 186] on icon at bounding box center [272, 183] width 7 height 7
click at [273, 186] on icon at bounding box center [272, 183] width 7 height 7
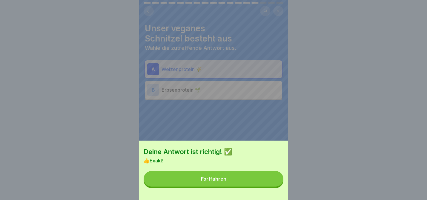
click at [225, 184] on button "Fortfahren" at bounding box center [214, 179] width 140 height 16
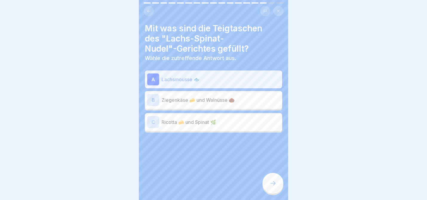
click at [274, 181] on icon at bounding box center [272, 183] width 7 height 7
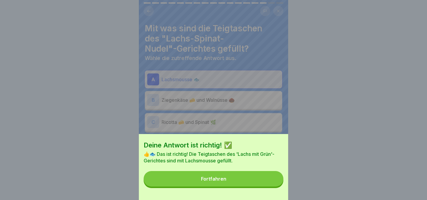
click at [274, 181] on button "Fortfahren" at bounding box center [214, 179] width 140 height 16
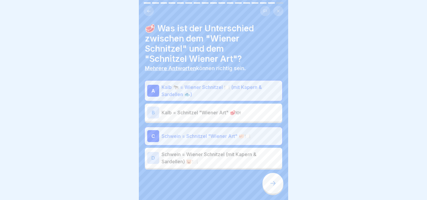
click at [274, 181] on icon at bounding box center [272, 183] width 7 height 7
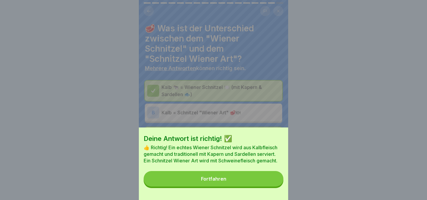
click at [274, 181] on button "Fortfahren" at bounding box center [214, 179] width 140 height 16
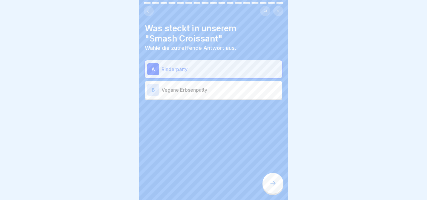
click at [274, 181] on icon at bounding box center [272, 183] width 7 height 7
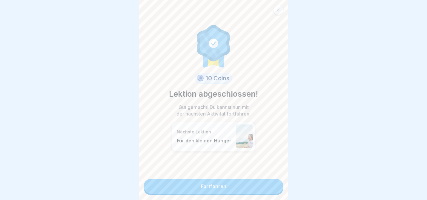
click at [237, 182] on link "Fortfahren" at bounding box center [214, 186] width 140 height 15
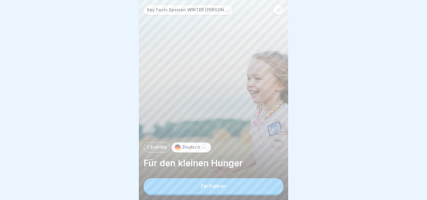
click at [278, 12] on div at bounding box center [278, 10] width 10 height 10
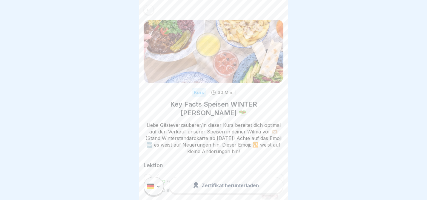
click at [147, 9] on icon at bounding box center [149, 10] width 4 height 4
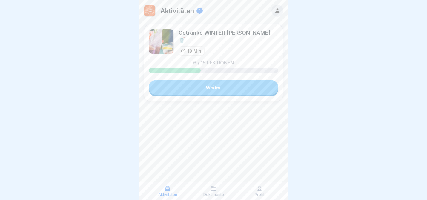
click at [233, 92] on link "Weiter" at bounding box center [214, 87] width 130 height 15
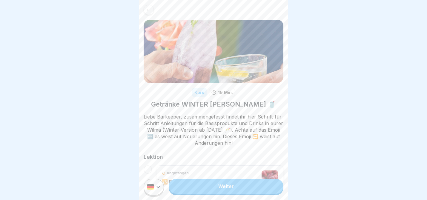
click at [226, 185] on link "Weiter" at bounding box center [226, 186] width 115 height 15
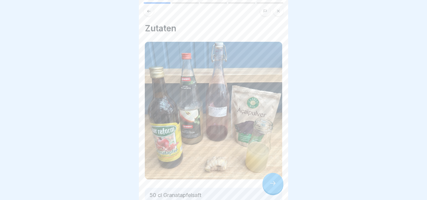
click at [280, 185] on div at bounding box center [272, 183] width 21 height 21
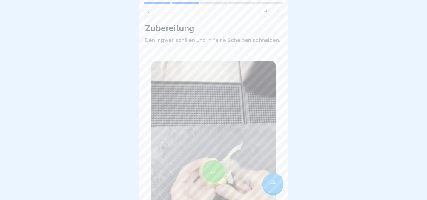
click at [279, 185] on div at bounding box center [272, 183] width 21 height 21
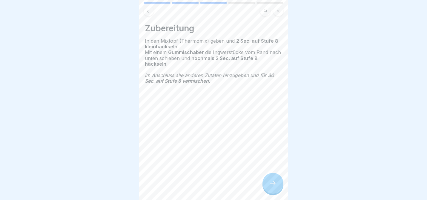
click at [279, 185] on div at bounding box center [272, 183] width 21 height 21
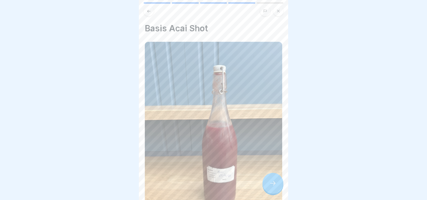
click at [279, 185] on div at bounding box center [272, 183] width 21 height 21
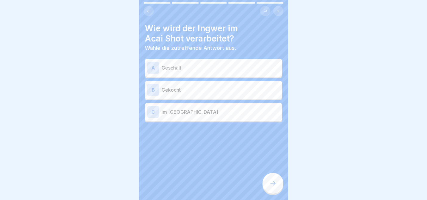
click at [279, 185] on div at bounding box center [272, 183] width 21 height 21
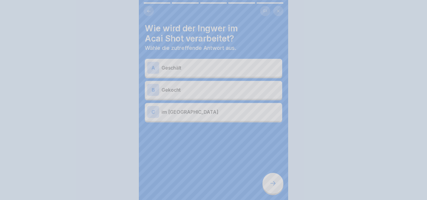
click at [279, 185] on div at bounding box center [213, 100] width 427 height 200
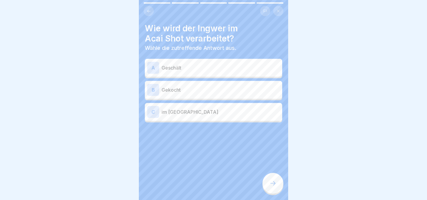
click at [184, 70] on p "Geschält" at bounding box center [220, 67] width 118 height 7
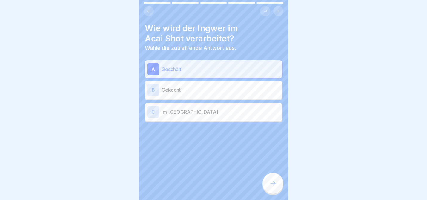
click at [278, 178] on div at bounding box center [272, 183] width 21 height 21
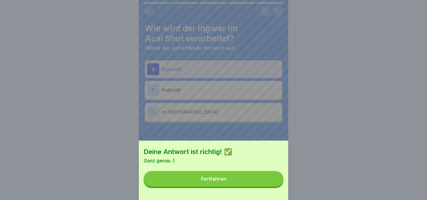
click at [275, 181] on button "Fortfahren" at bounding box center [214, 179] width 140 height 16
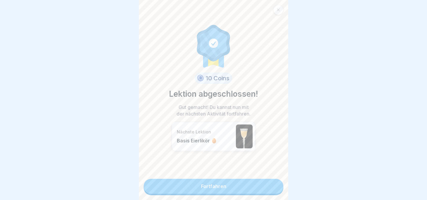
click at [259, 181] on link "Fortfahren" at bounding box center [214, 186] width 140 height 15
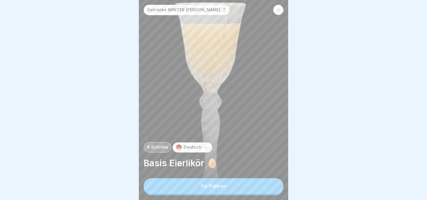
click at [245, 191] on button "Fortfahren" at bounding box center [214, 186] width 140 height 16
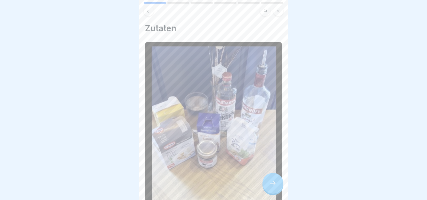
click at [275, 183] on icon at bounding box center [272, 183] width 7 height 7
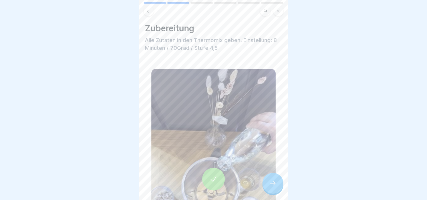
click at [277, 184] on div at bounding box center [272, 183] width 21 height 21
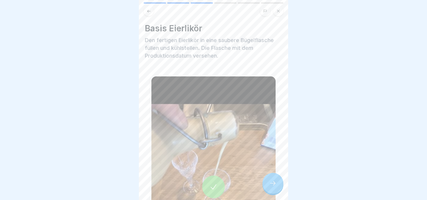
click at [277, 184] on div at bounding box center [272, 183] width 21 height 21
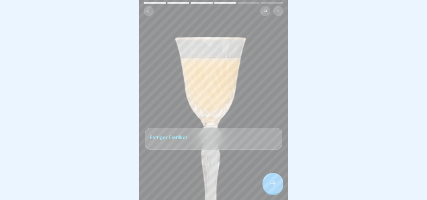
click at [277, 184] on div at bounding box center [272, 183] width 21 height 21
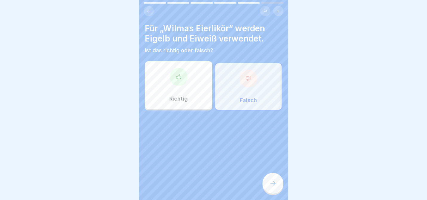
click at [260, 99] on div "Falsch" at bounding box center [248, 87] width 67 height 48
click at [273, 178] on div at bounding box center [272, 183] width 21 height 21
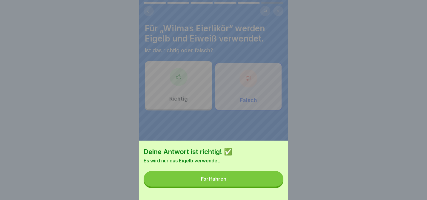
click at [272, 181] on button "Fortfahren" at bounding box center [214, 179] width 140 height 16
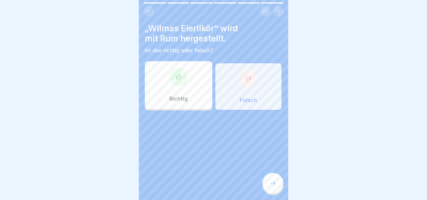
click at [194, 82] on div "Richtig" at bounding box center [178, 85] width 67 height 48
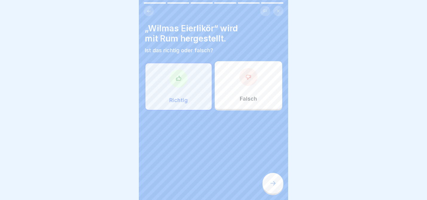
click at [274, 179] on div at bounding box center [272, 183] width 21 height 21
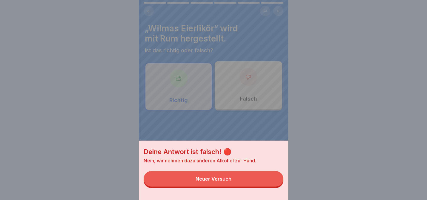
click at [273, 181] on button "Neuer Versuch" at bounding box center [214, 179] width 140 height 16
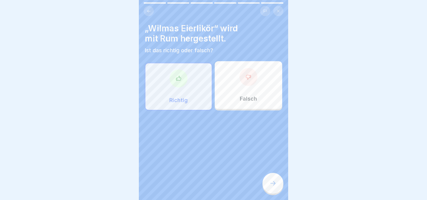
click at [250, 100] on p "Falsch" at bounding box center [248, 99] width 17 height 7
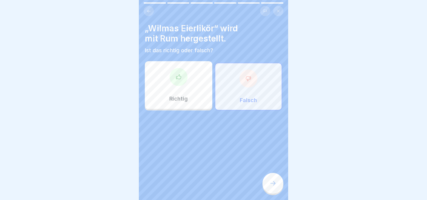
click at [279, 182] on div at bounding box center [272, 183] width 21 height 21
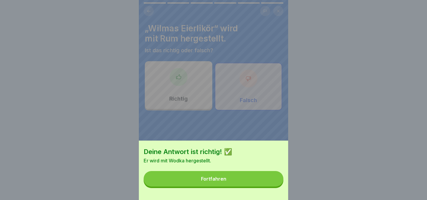
click at [278, 182] on button "Fortfahren" at bounding box center [214, 179] width 140 height 16
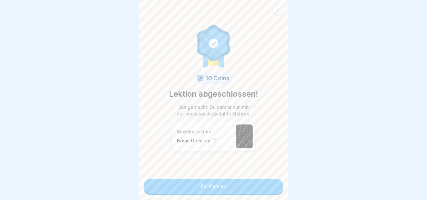
click at [225, 182] on link "Fortfahren" at bounding box center [214, 186] width 140 height 15
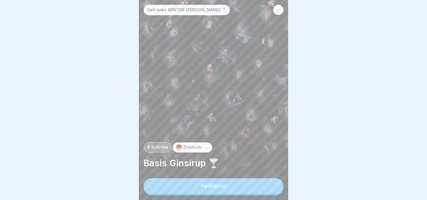
click at [224, 189] on button "Fortfahren" at bounding box center [214, 186] width 140 height 16
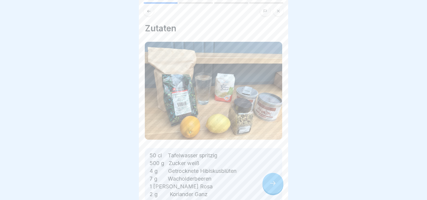
click at [279, 193] on div "50 cl Tafelwasser spritzig 500 g Zucker weiß 4 g Getrocknete Hibiskusblüten 7 g…" at bounding box center [213, 186] width 137 height 77
click at [272, 183] on icon at bounding box center [272, 183] width 7 height 7
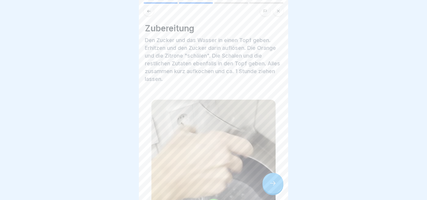
click at [272, 183] on icon at bounding box center [272, 183] width 7 height 7
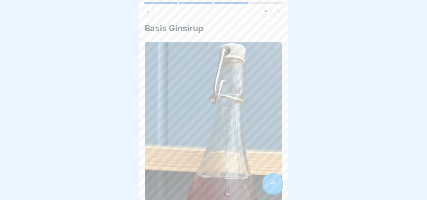
click at [272, 183] on icon at bounding box center [272, 183] width 7 height 7
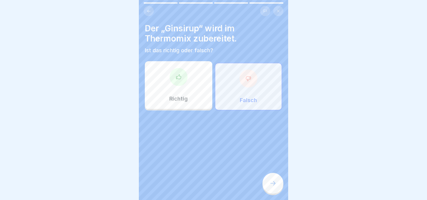
click at [204, 85] on div "Richtig" at bounding box center [178, 85] width 67 height 48
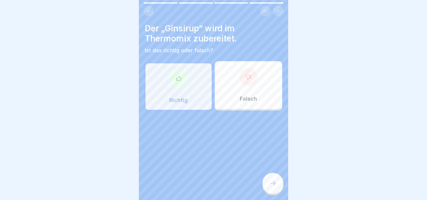
click at [274, 186] on icon at bounding box center [272, 183] width 7 height 7
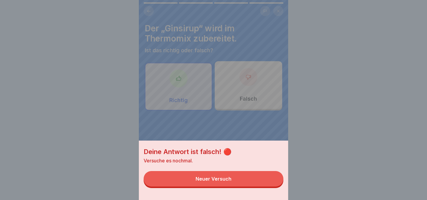
click at [270, 180] on button "Neuer Versuch" at bounding box center [214, 179] width 140 height 16
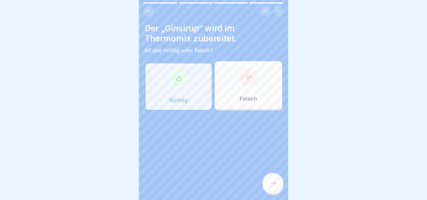
click at [261, 106] on div "Falsch" at bounding box center [248, 85] width 67 height 48
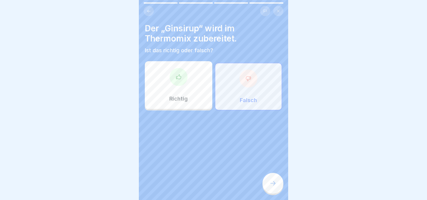
click at [275, 184] on icon at bounding box center [272, 183] width 7 height 7
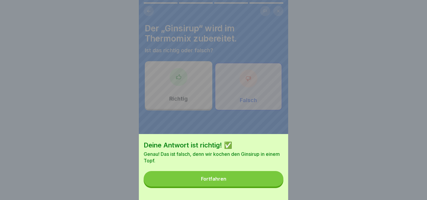
click at [275, 184] on button "Fortfahren" at bounding box center [214, 179] width 140 height 16
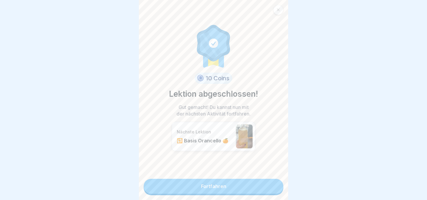
click at [253, 180] on link "Fortfahren" at bounding box center [214, 186] width 140 height 15
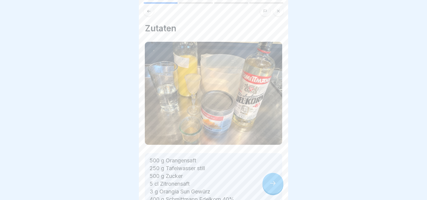
click at [301, 178] on div at bounding box center [213, 100] width 427 height 200
click at [286, 178] on div "Zutaten 500 g Orangensaft 250 g Tafelwasser still 500 g Zucker 5 cl Zitronensaf…" at bounding box center [213, 100] width 149 height 200
click at [283, 178] on div "Zutaten 500 g Orangensaft 250 g Tafelwasser still 500 g Zucker 5 cl Zitronensaf…" at bounding box center [213, 100] width 149 height 200
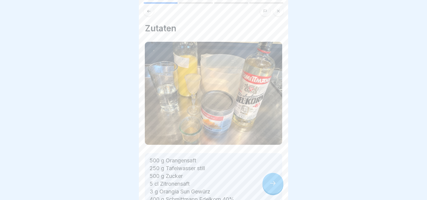
click at [279, 178] on div at bounding box center [272, 183] width 21 height 21
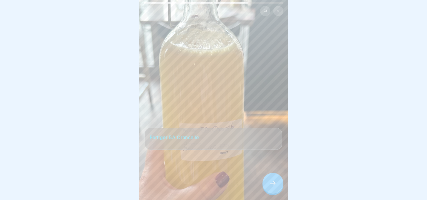
click at [279, 178] on div at bounding box center [272, 183] width 21 height 21
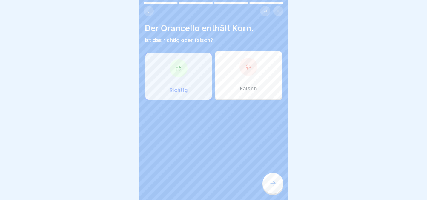
click at [271, 184] on icon at bounding box center [272, 183] width 7 height 7
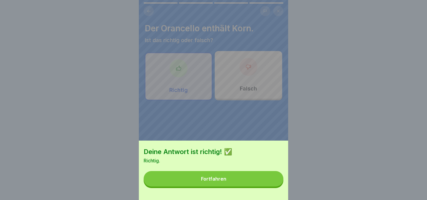
click at [270, 181] on button "Fortfahren" at bounding box center [214, 179] width 140 height 16
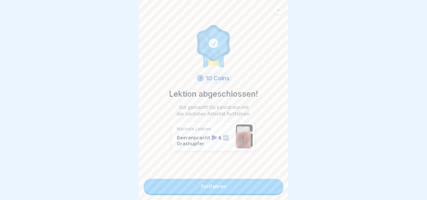
click at [270, 181] on link "Fortfahren" at bounding box center [214, 186] width 140 height 15
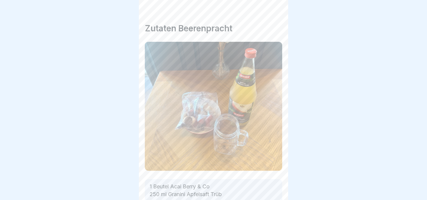
click at [268, 184] on p "1 Beutel Acai Berry & Co 250 ml Granini Apfelsaft Trüb 1 Stück Trinkhalm" at bounding box center [214, 194] width 128 height 23
click at [271, 184] on icon at bounding box center [272, 183] width 7 height 7
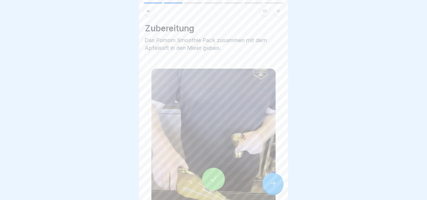
click at [271, 184] on icon at bounding box center [272, 183] width 7 height 7
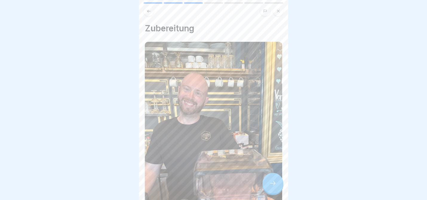
click at [271, 184] on icon at bounding box center [272, 183] width 7 height 7
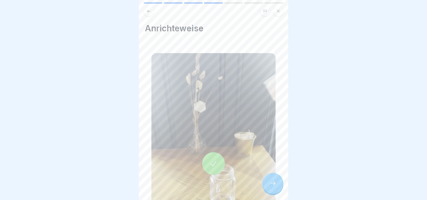
click at [271, 184] on icon at bounding box center [272, 183] width 7 height 7
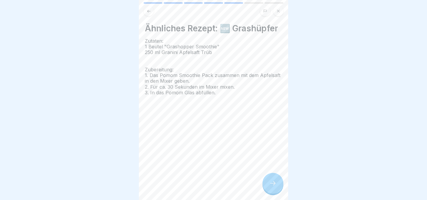
click at [271, 184] on icon at bounding box center [272, 183] width 7 height 7
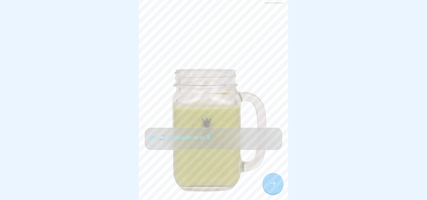
click at [272, 184] on icon at bounding box center [272, 183] width 7 height 7
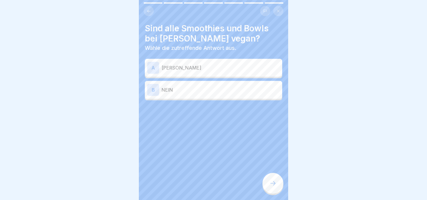
click at [195, 65] on p "JA" at bounding box center [220, 67] width 118 height 7
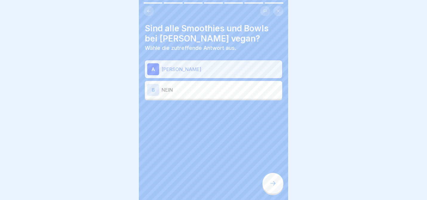
click at [273, 175] on div at bounding box center [272, 183] width 21 height 21
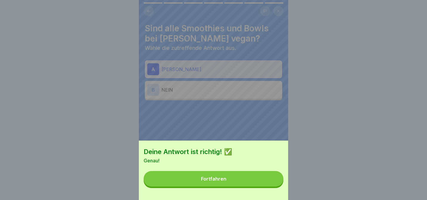
click at [272, 176] on button "Fortfahren" at bounding box center [214, 179] width 140 height 16
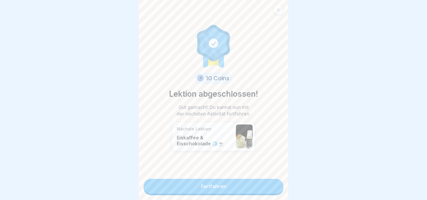
click at [263, 194] on div "10 Coins Lektion abgeschlossen! Gut gemacht! Du kannst nun mit der nächsten Akt…" at bounding box center [213, 100] width 149 height 200
click at [263, 186] on link "Fortfahren" at bounding box center [214, 186] width 140 height 15
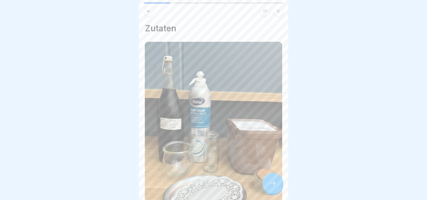
click at [278, 186] on div at bounding box center [272, 183] width 21 height 21
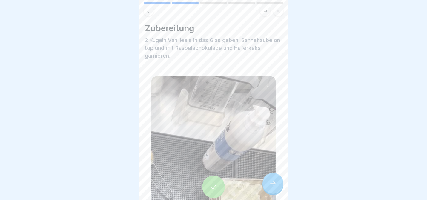
click at [277, 185] on div at bounding box center [272, 183] width 21 height 21
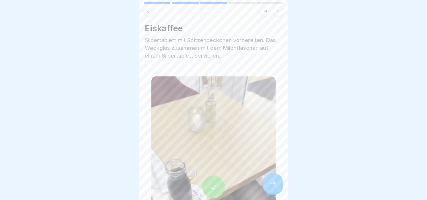
click at [277, 185] on div at bounding box center [272, 183] width 21 height 21
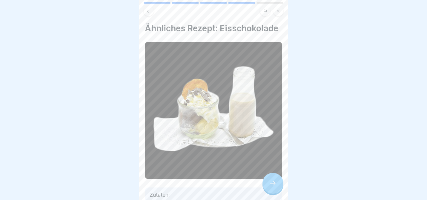
click at [277, 185] on div at bounding box center [272, 183] width 21 height 21
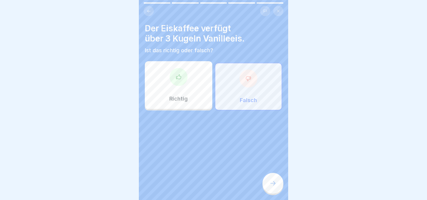
click at [275, 183] on icon at bounding box center [272, 183] width 7 height 7
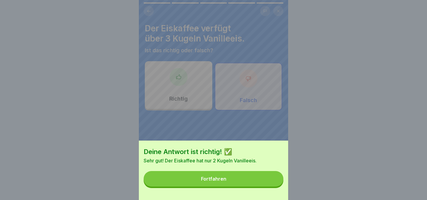
click at [272, 182] on button "Fortfahren" at bounding box center [214, 179] width 140 height 16
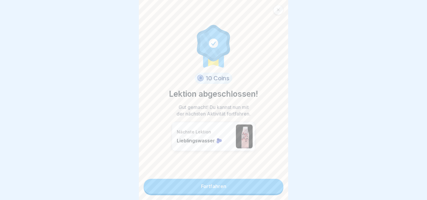
click at [274, 190] on link "Fortfahren" at bounding box center [214, 186] width 140 height 15
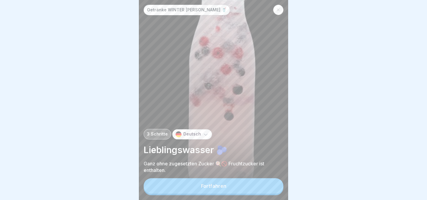
click at [268, 184] on button "Fortfahren" at bounding box center [214, 186] width 140 height 16
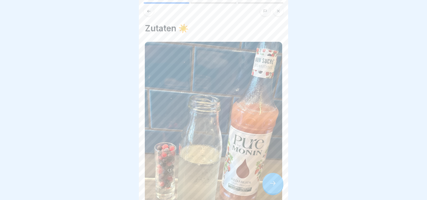
click at [268, 184] on div at bounding box center [272, 183] width 21 height 21
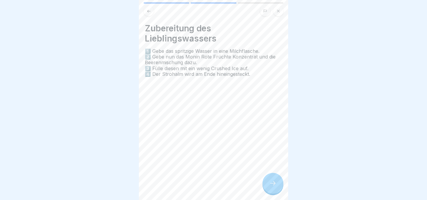
click at [270, 184] on icon at bounding box center [272, 183] width 7 height 7
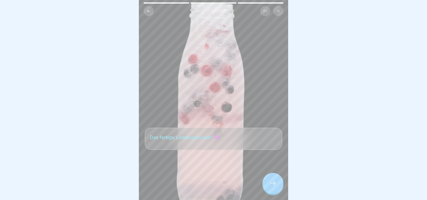
click at [270, 184] on icon at bounding box center [272, 183] width 7 height 7
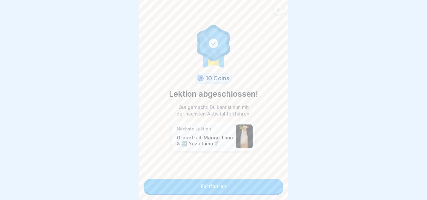
click at [269, 184] on link "Fortfahren" at bounding box center [214, 186] width 140 height 15
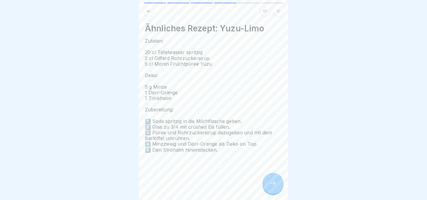
click at [269, 184] on div at bounding box center [272, 183] width 21 height 21
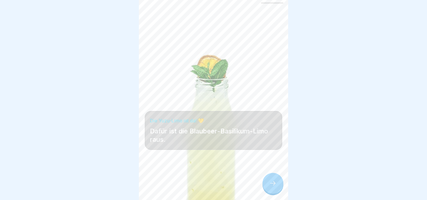
click at [271, 184] on icon at bounding box center [272, 183] width 7 height 7
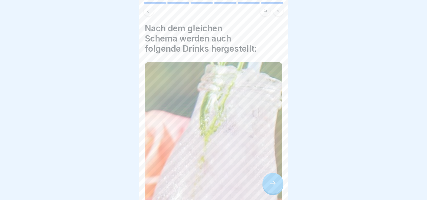
click at [274, 181] on icon at bounding box center [272, 183] width 7 height 7
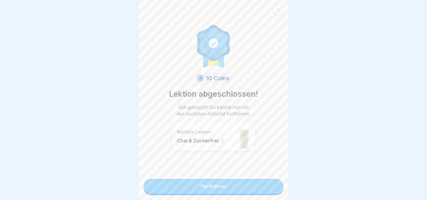
click at [274, 181] on link "Fortfahren" at bounding box center [214, 186] width 140 height 15
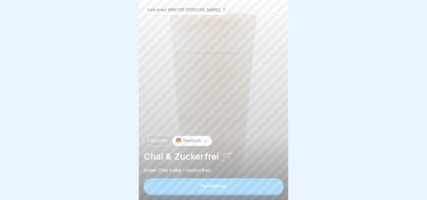
click at [264, 189] on button "Fortfahren" at bounding box center [214, 186] width 140 height 16
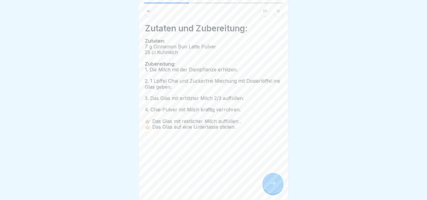
click at [270, 185] on icon at bounding box center [272, 183] width 7 height 7
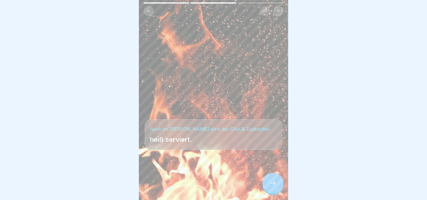
click at [270, 185] on icon at bounding box center [272, 183] width 7 height 7
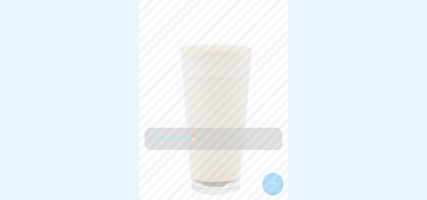
click at [272, 184] on icon at bounding box center [272, 183] width 7 height 7
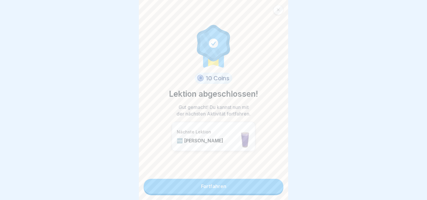
click at [273, 184] on link "Fortfahren" at bounding box center [214, 186] width 140 height 15
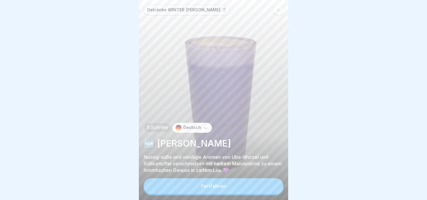
click at [273, 184] on button "Fortfahren" at bounding box center [214, 186] width 140 height 16
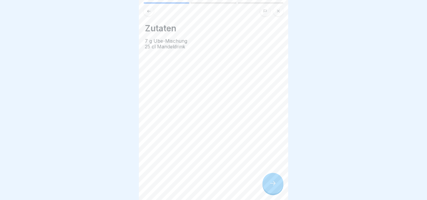
click at [270, 181] on icon at bounding box center [272, 183] width 7 height 7
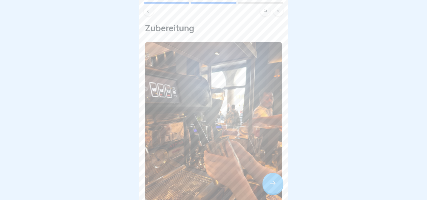
click at [270, 181] on icon at bounding box center [272, 183] width 7 height 7
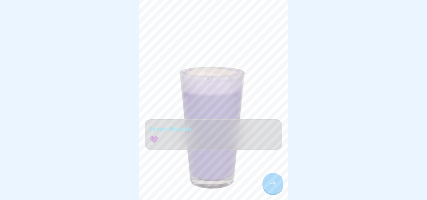
click at [270, 181] on icon at bounding box center [272, 183] width 7 height 7
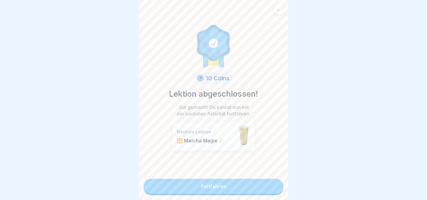
click at [270, 181] on link "Fortfahren" at bounding box center [214, 186] width 140 height 15
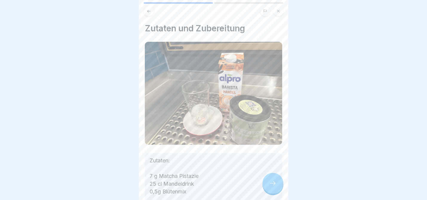
click at [274, 182] on icon at bounding box center [272, 183] width 7 height 7
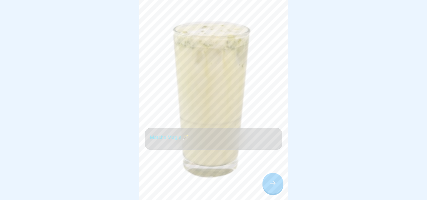
click at [274, 182] on icon at bounding box center [272, 183] width 7 height 7
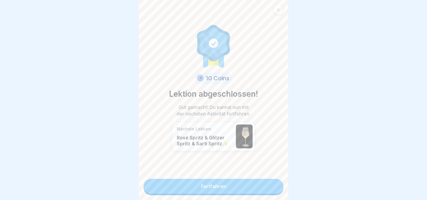
click at [273, 182] on link "Fortfahren" at bounding box center [214, 186] width 140 height 15
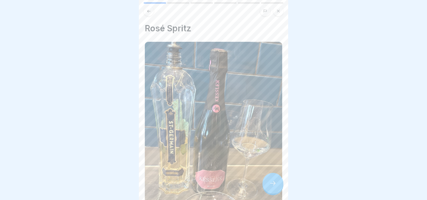
click at [278, 187] on div at bounding box center [272, 183] width 21 height 21
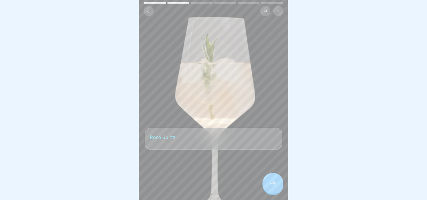
click at [278, 187] on div at bounding box center [272, 183] width 21 height 21
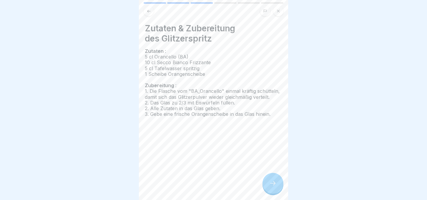
click at [278, 187] on div at bounding box center [272, 183] width 21 height 21
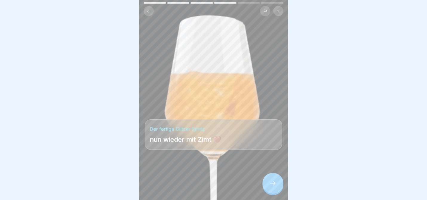
click at [278, 187] on div at bounding box center [272, 183] width 21 height 21
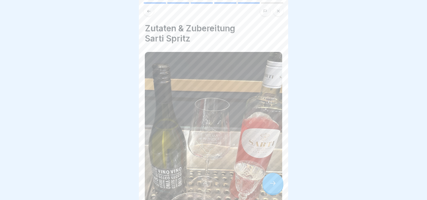
click at [278, 187] on div at bounding box center [272, 183] width 21 height 21
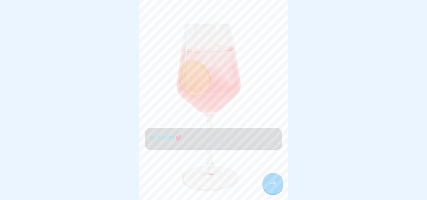
click at [278, 187] on div at bounding box center [272, 183] width 21 height 21
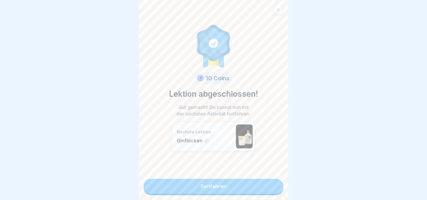
click at [279, 187] on link "Fortfahren" at bounding box center [214, 186] width 140 height 15
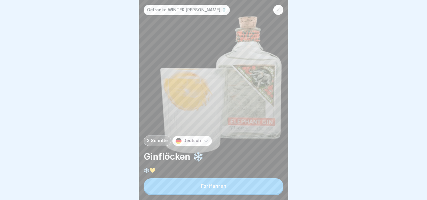
click at [278, 187] on button "Fortfahren" at bounding box center [214, 186] width 140 height 16
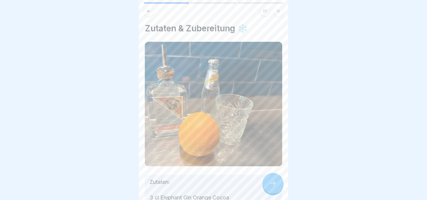
click at [278, 187] on div at bounding box center [272, 183] width 21 height 21
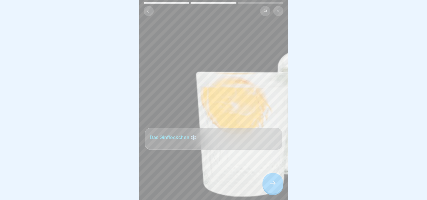
click at [278, 187] on div at bounding box center [272, 183] width 21 height 21
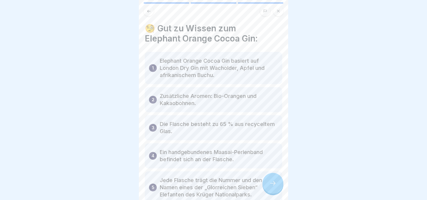
click at [278, 187] on div at bounding box center [272, 183] width 21 height 21
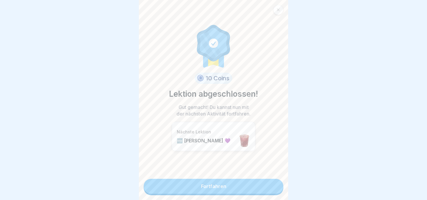
click at [277, 189] on link "Fortfahren" at bounding box center [214, 186] width 140 height 15
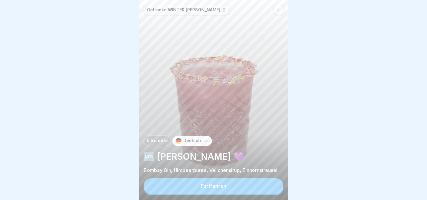
click at [270, 187] on button "Fortfahren" at bounding box center [214, 186] width 140 height 16
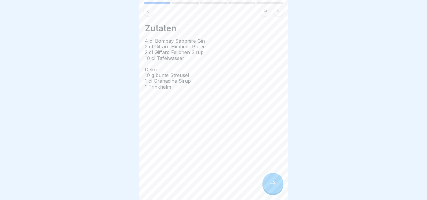
click at [270, 187] on div at bounding box center [272, 183] width 21 height 21
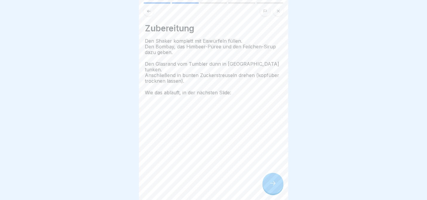
click at [270, 187] on div at bounding box center [272, 183] width 21 height 21
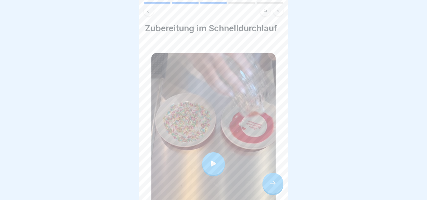
click at [270, 187] on div at bounding box center [272, 183] width 21 height 21
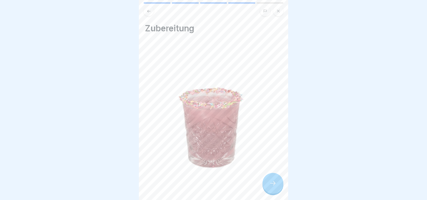
click at [270, 187] on div at bounding box center [272, 183] width 21 height 21
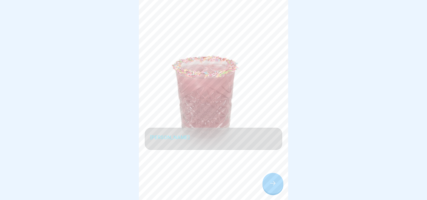
click at [270, 187] on div at bounding box center [272, 183] width 21 height 21
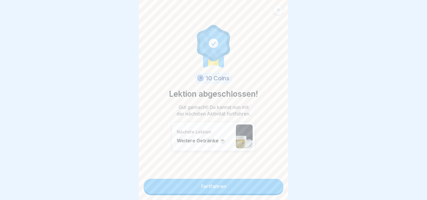
click at [270, 187] on link "Fortfahren" at bounding box center [214, 186] width 140 height 15
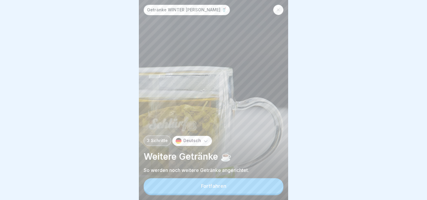
click at [270, 187] on button "Fortfahren" at bounding box center [214, 186] width 140 height 16
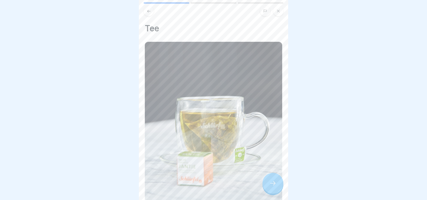
click at [278, 189] on div at bounding box center [272, 183] width 21 height 21
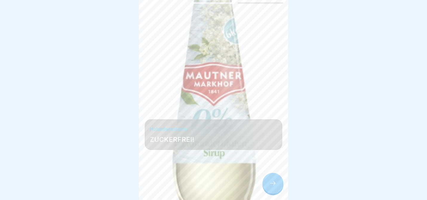
click at [278, 186] on div at bounding box center [272, 183] width 21 height 21
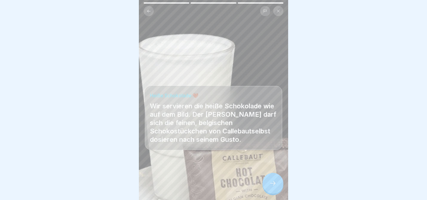
click at [278, 186] on div at bounding box center [272, 183] width 21 height 21
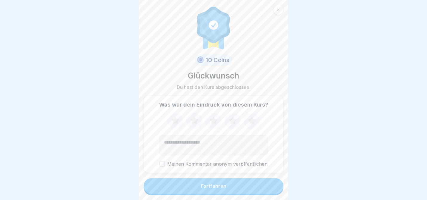
click at [263, 190] on button "Fortfahren" at bounding box center [214, 186] width 140 height 16
